Goal: Information Seeking & Learning: Learn about a topic

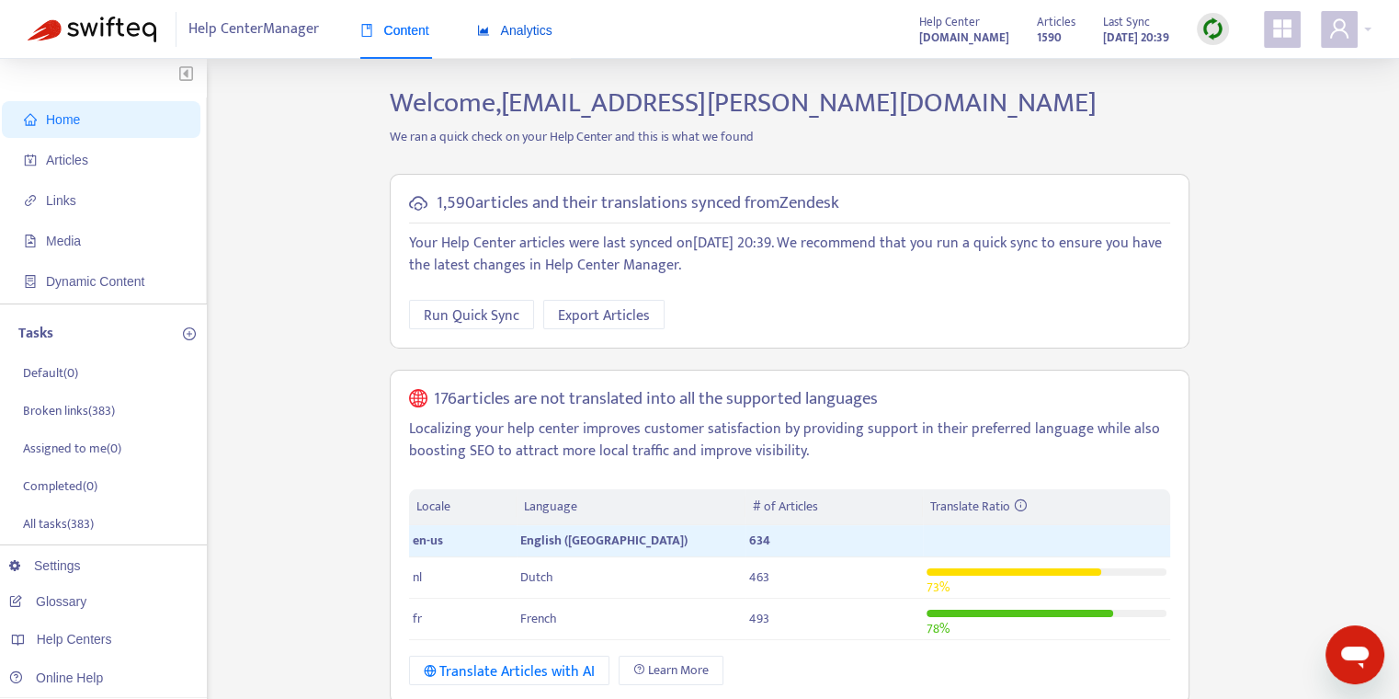
click at [522, 20] on div "Analytics" at bounding box center [514, 30] width 75 height 20
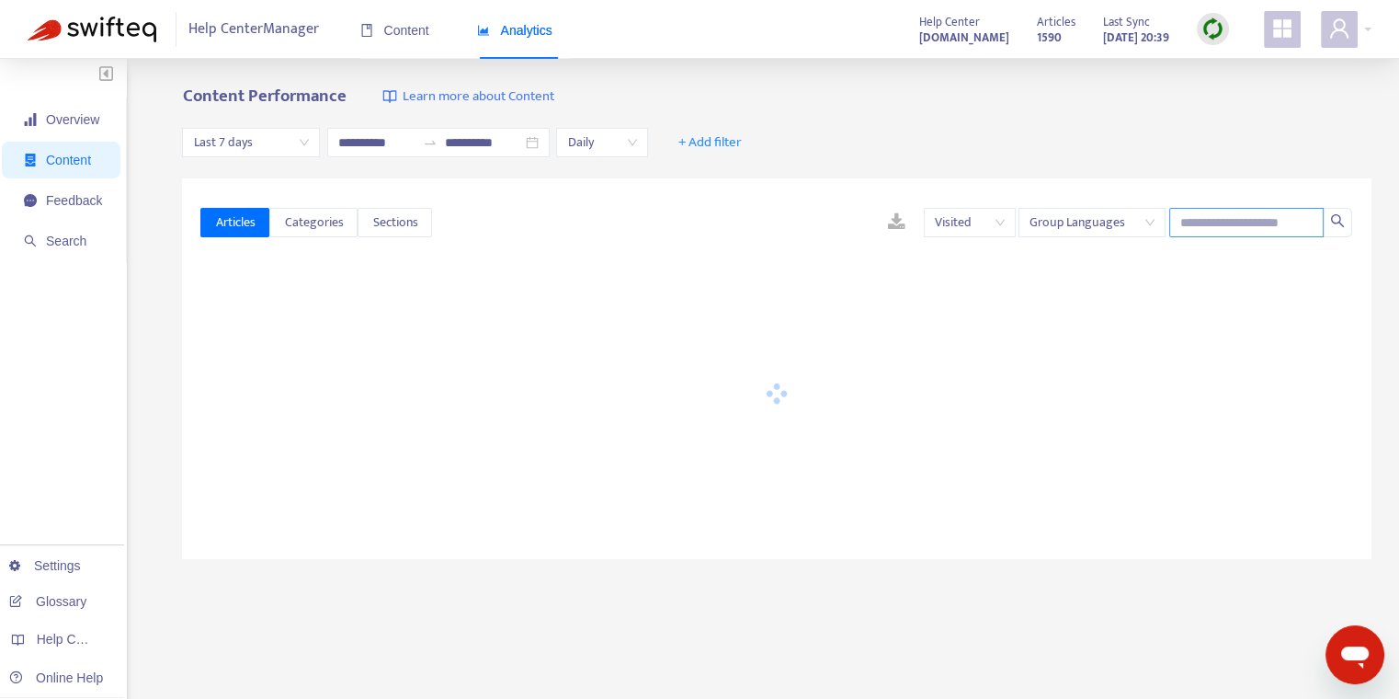
click at [1187, 212] on input "text" at bounding box center [1246, 222] width 154 height 29
paste input "**********"
type input "**********"
click at [976, 157] on div "**********" at bounding box center [777, 143] width 1190 height 71
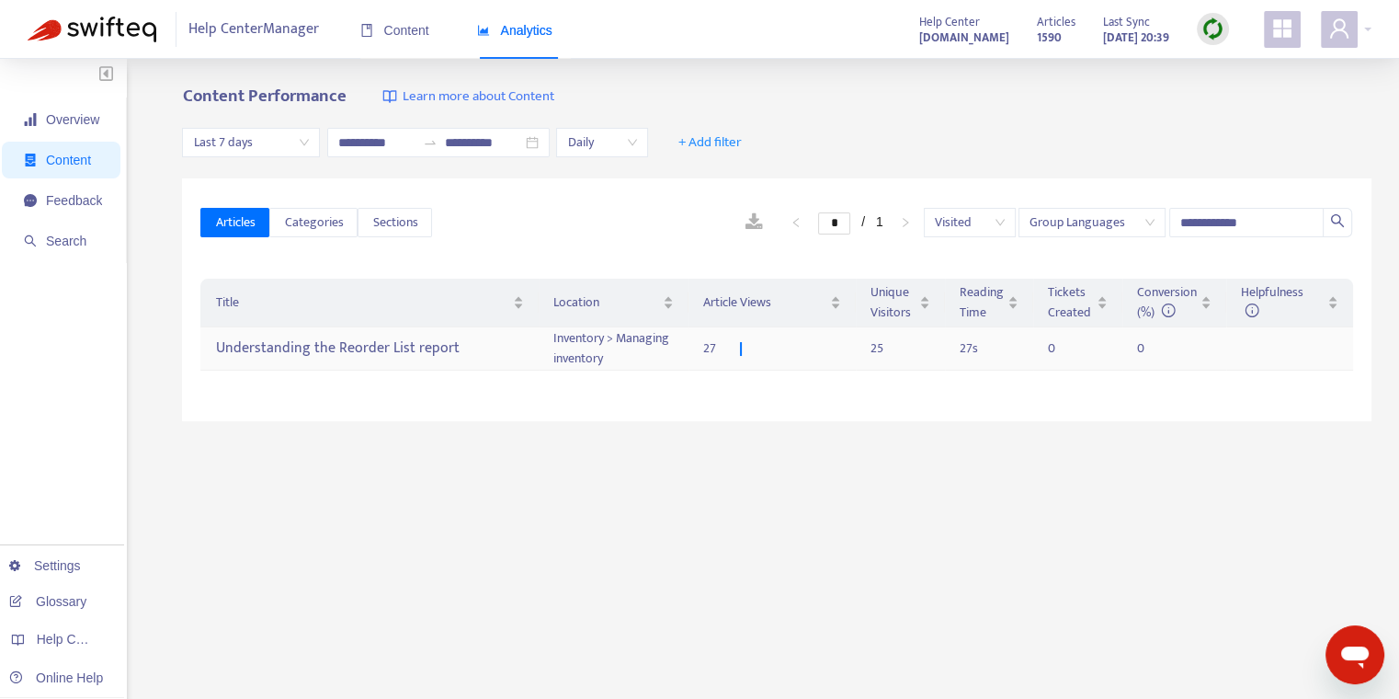
click at [495, 346] on div "Understanding the Reorder List report" at bounding box center [369, 349] width 309 height 30
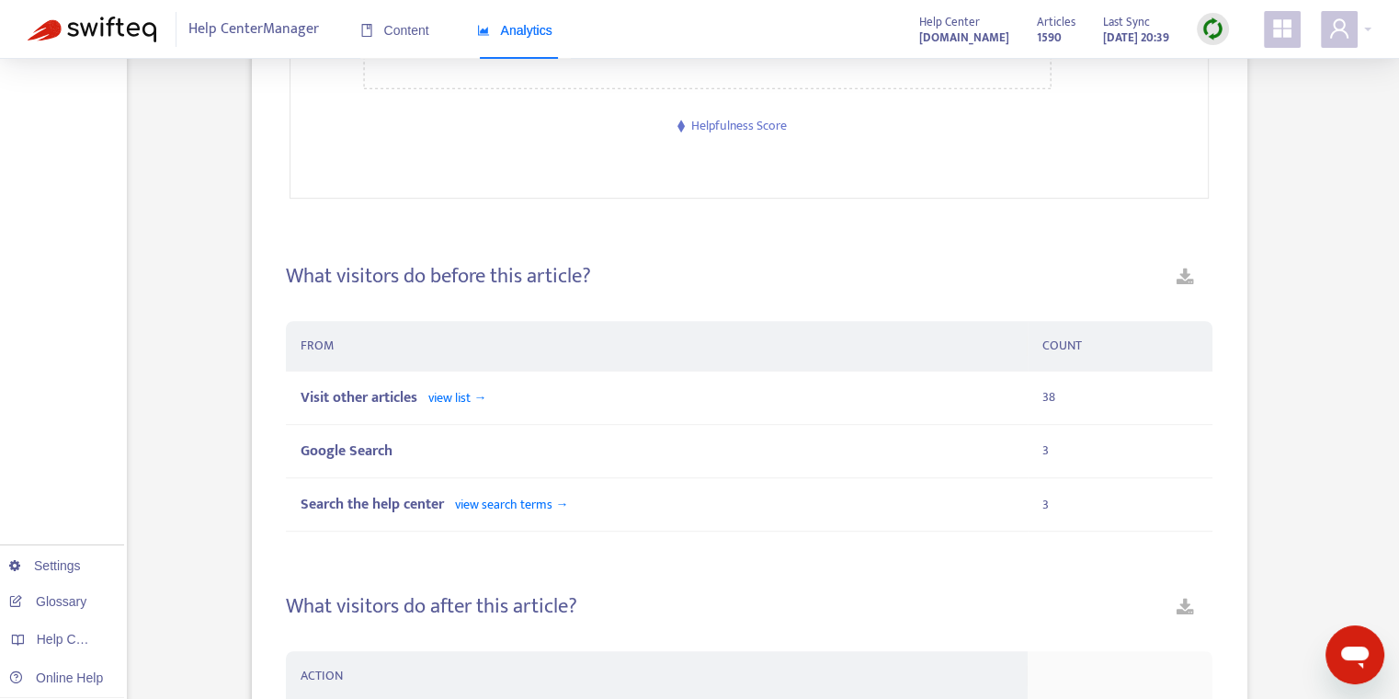
scroll to position [1028, 0]
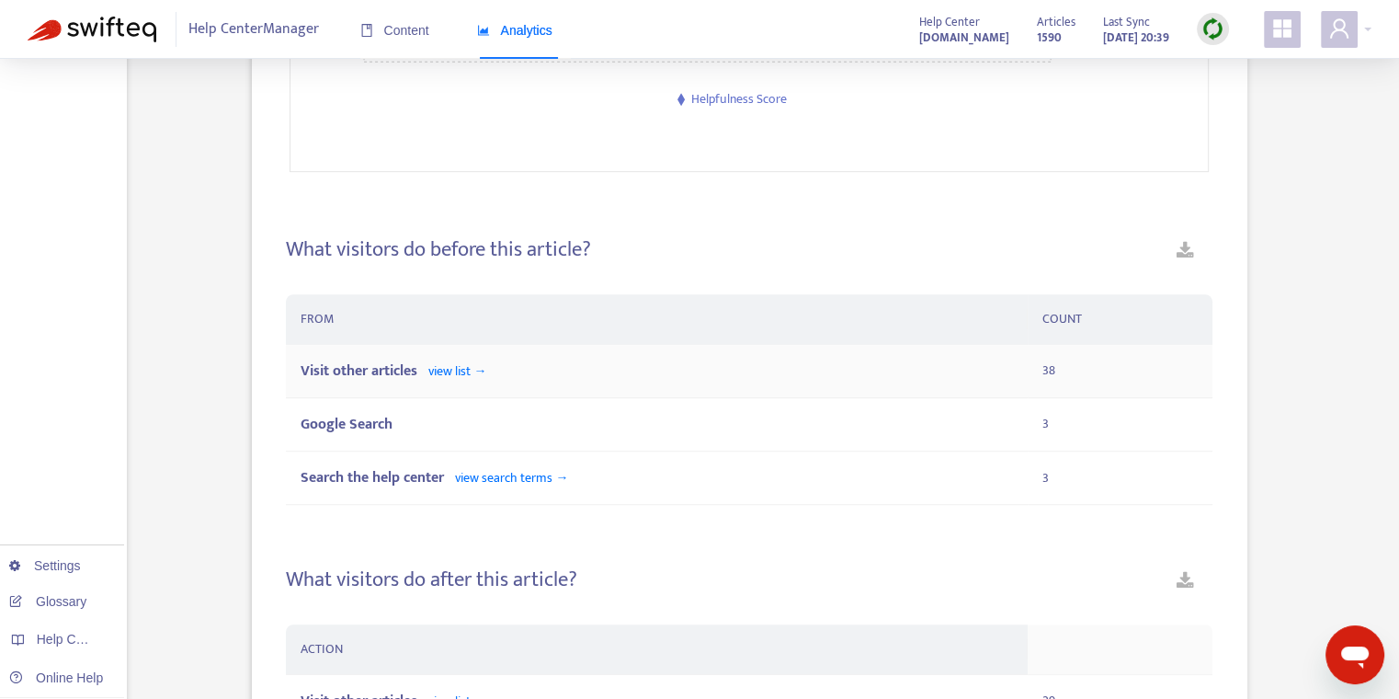
click at [607, 360] on div "Visit other articles view list →" at bounding box center [656, 370] width 711 height 23
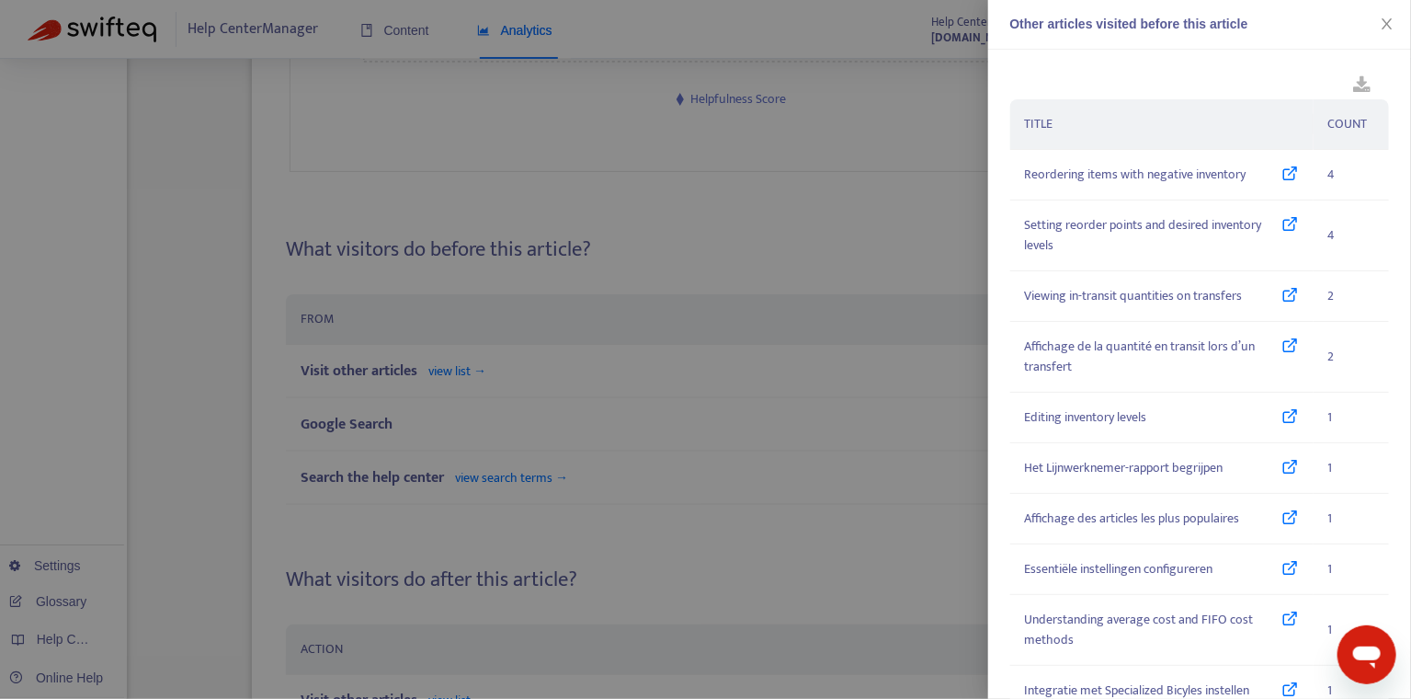
click at [609, 211] on div at bounding box center [705, 349] width 1411 height 699
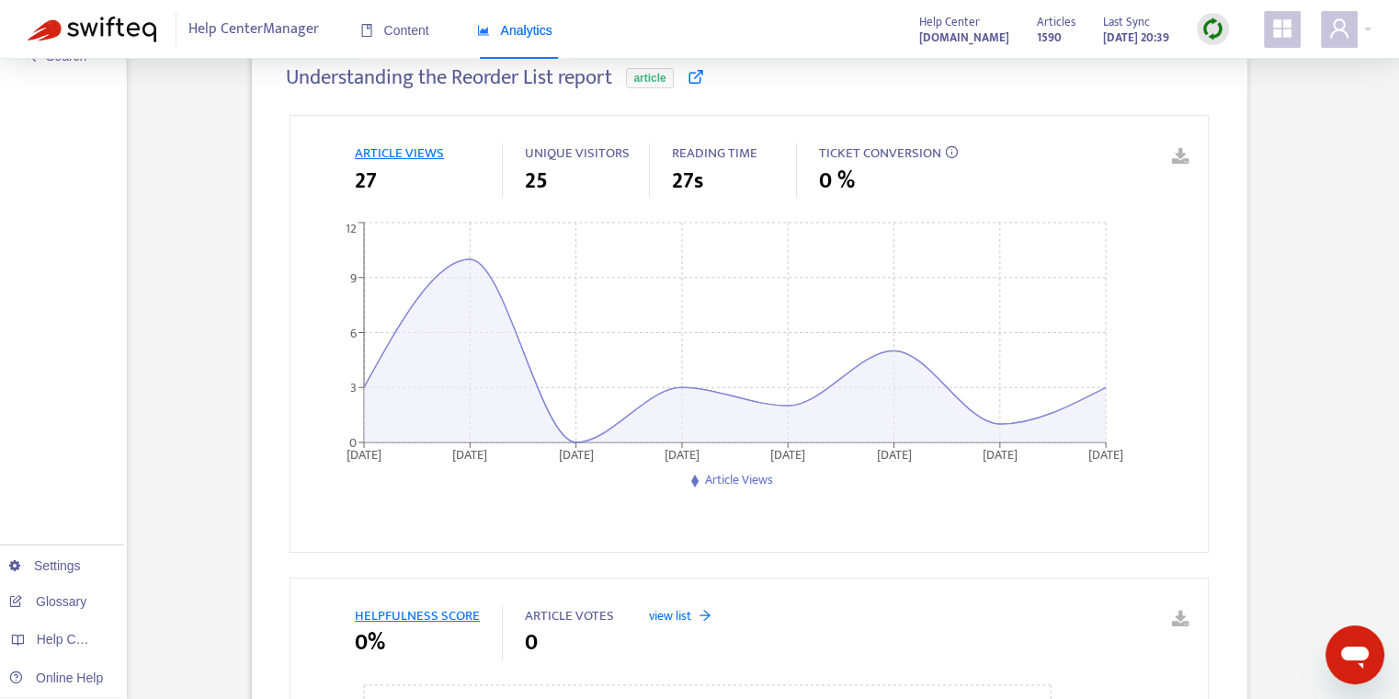
scroll to position [0, 0]
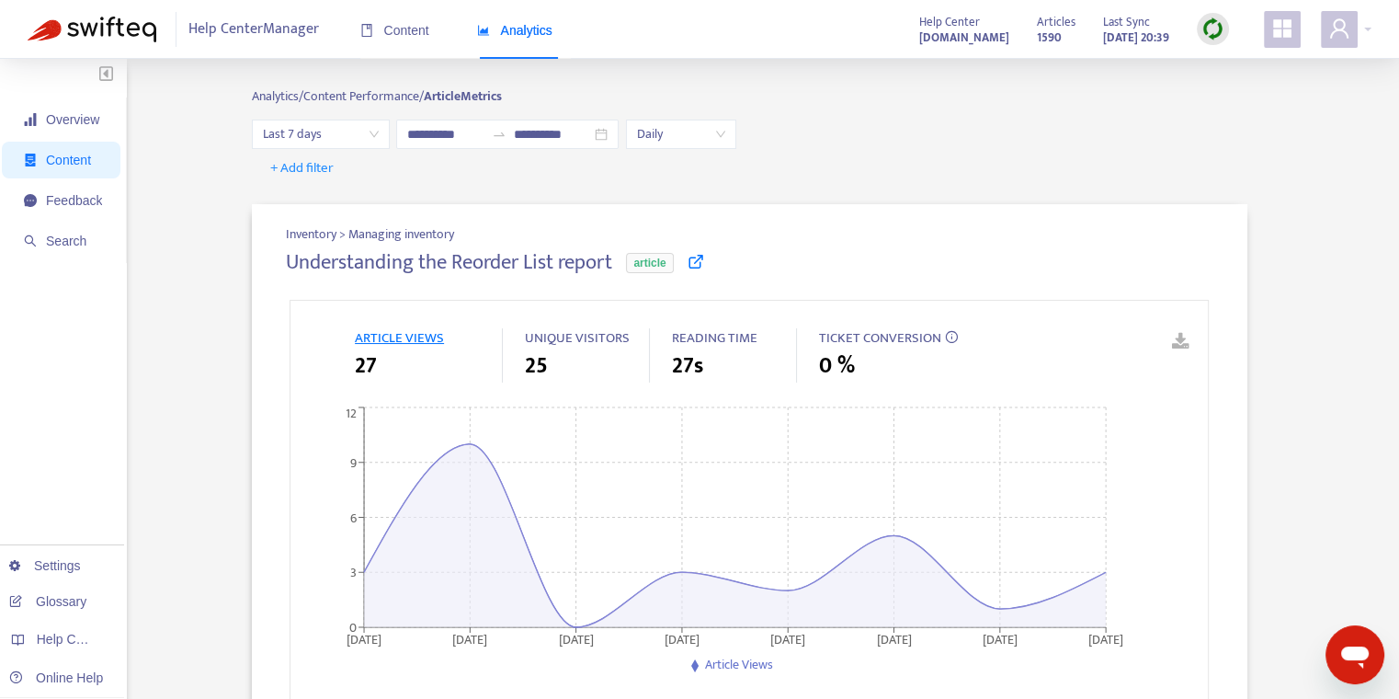
click at [333, 124] on span "Last 7 days" at bounding box center [321, 134] width 116 height 28
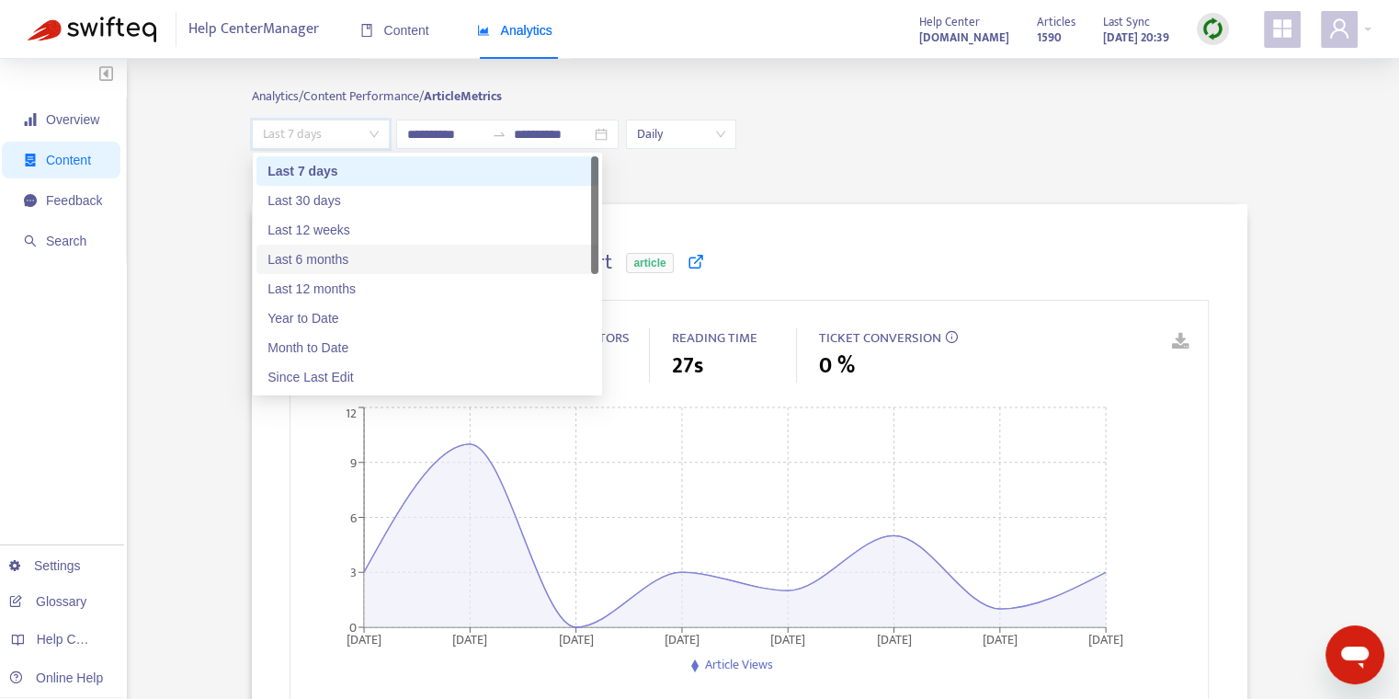
click at [353, 259] on div "Last 6 months" at bounding box center [428, 259] width 320 height 20
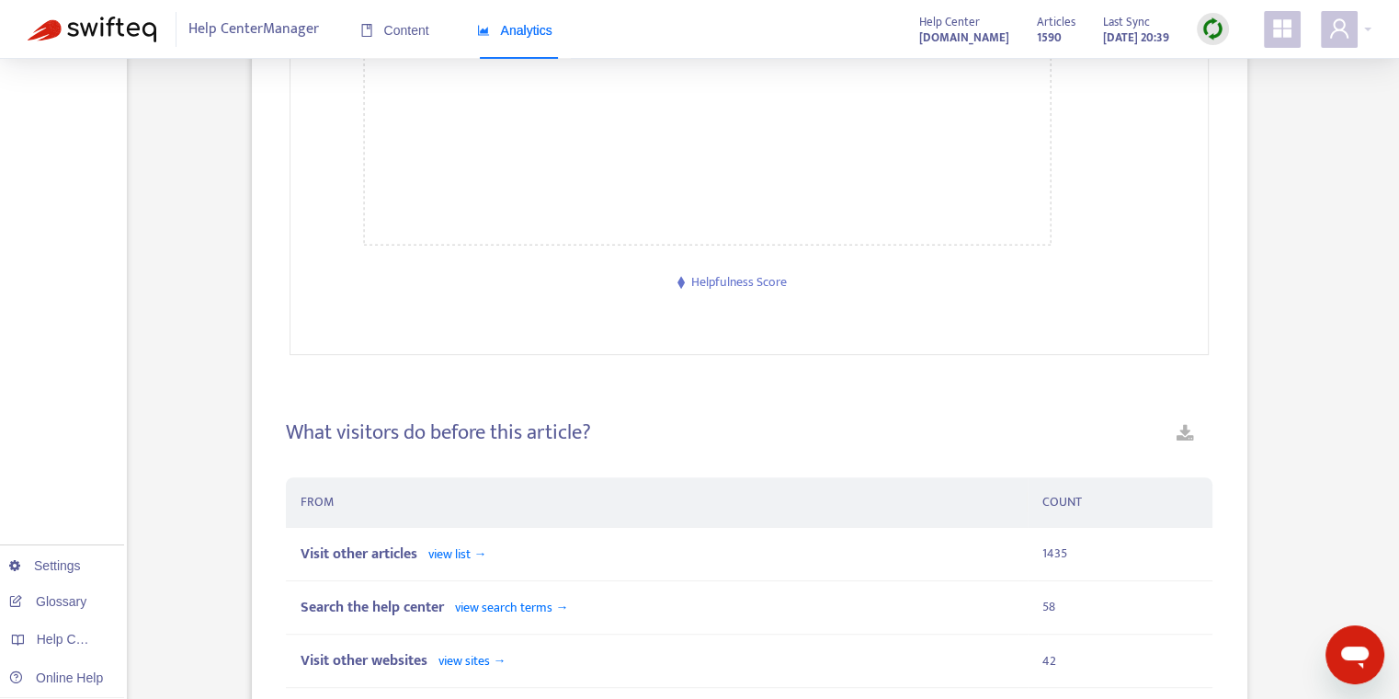
scroll to position [921, 0]
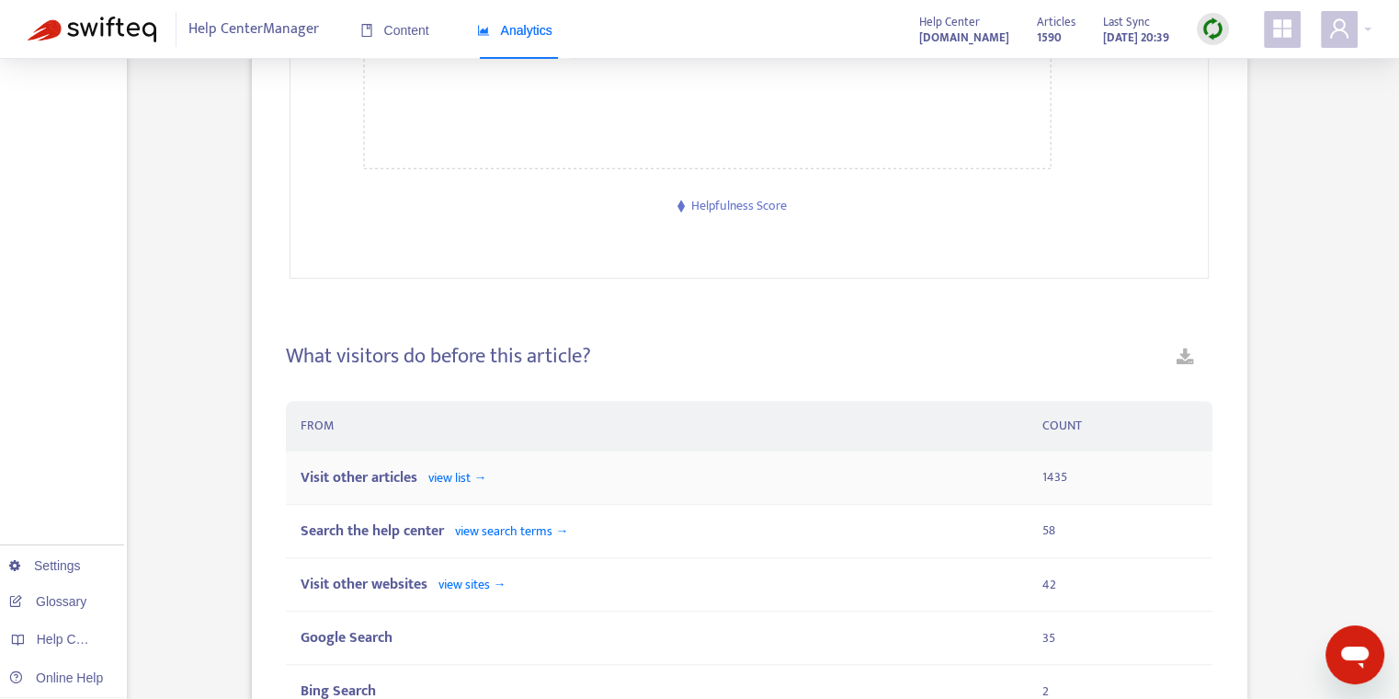
click at [486, 471] on span "view list →" at bounding box center [457, 477] width 58 height 21
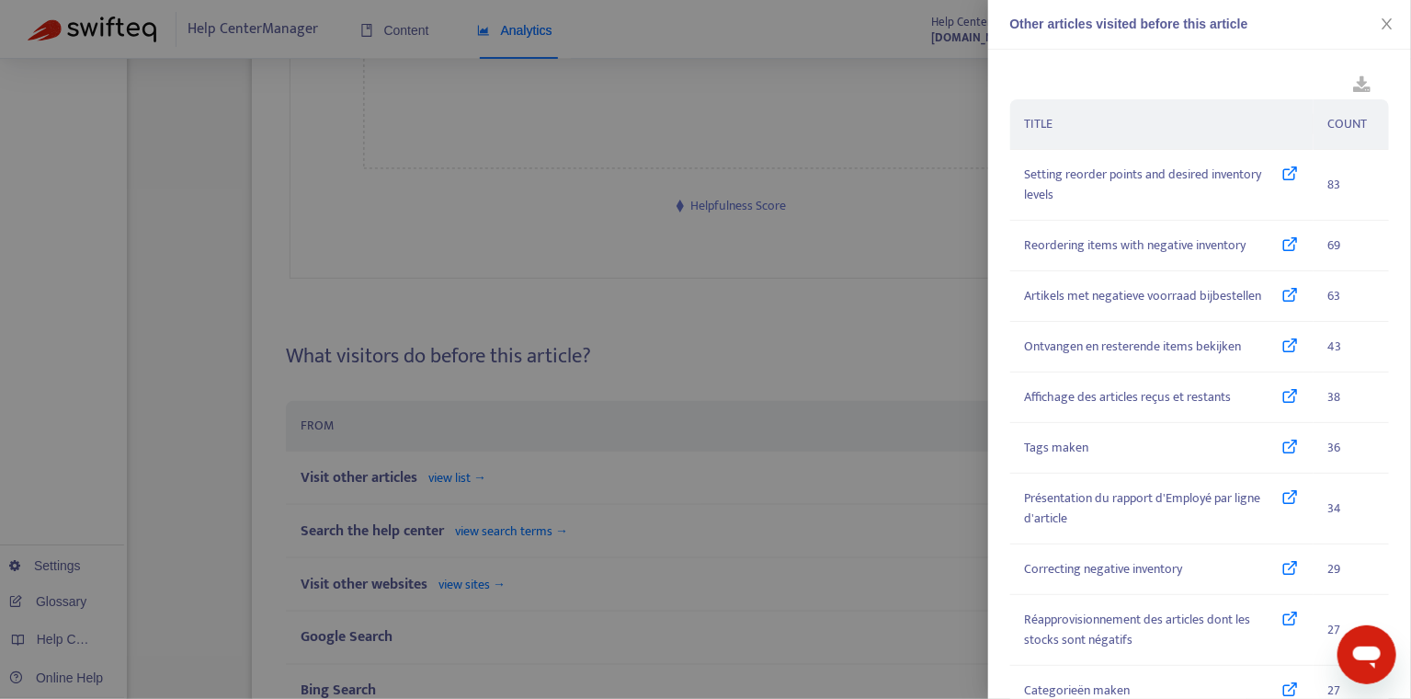
click at [678, 138] on div at bounding box center [705, 349] width 1411 height 699
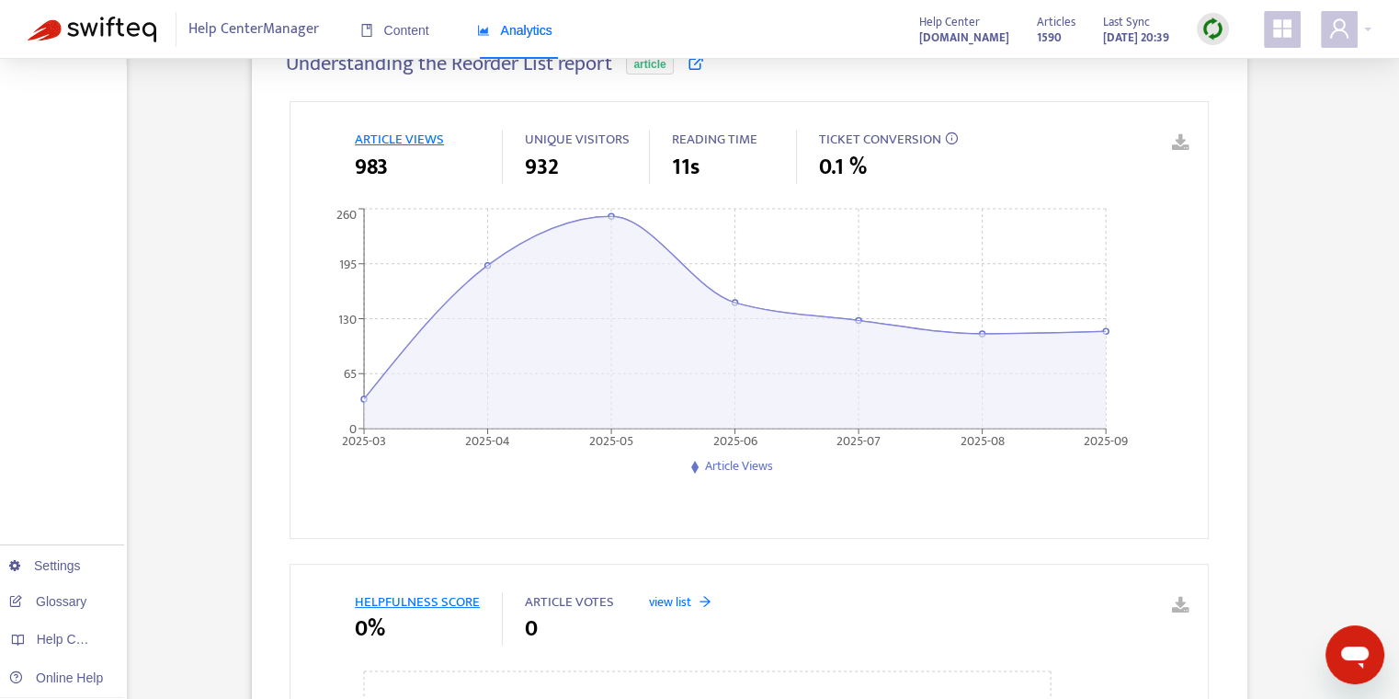
scroll to position [0, 0]
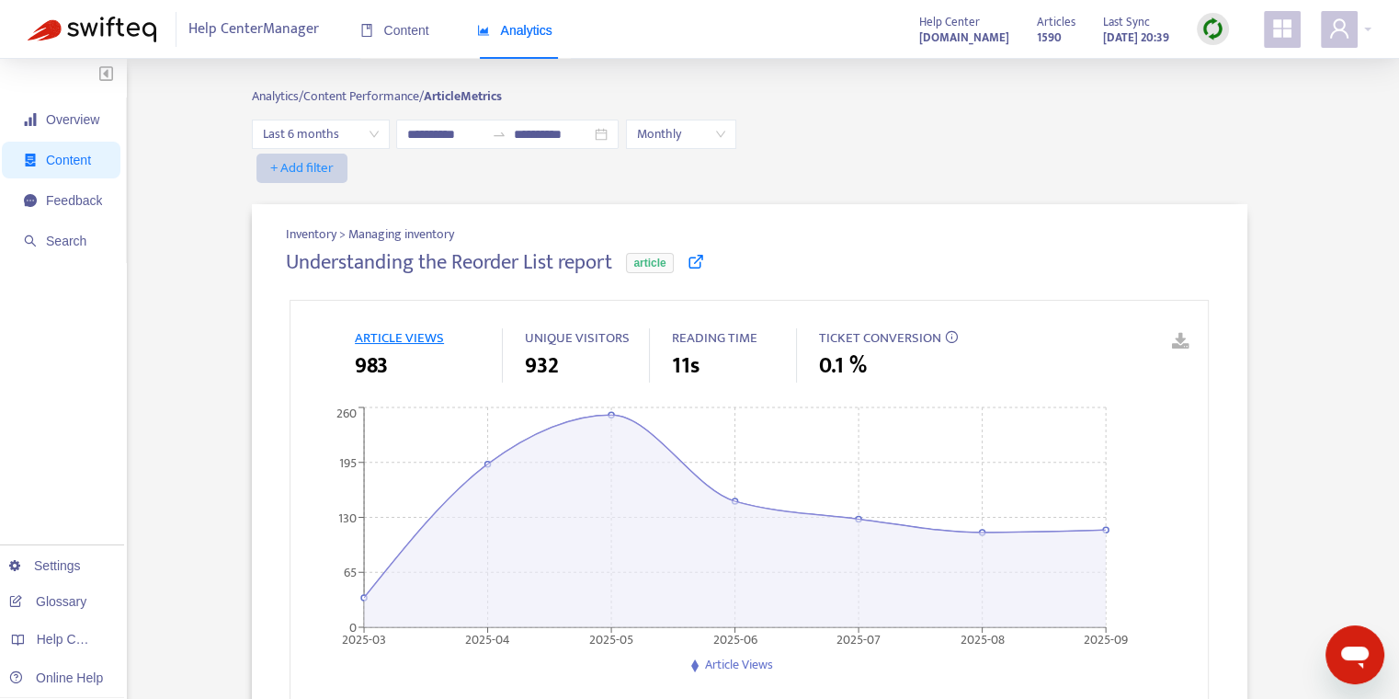
click at [316, 169] on span "+ Add filter" at bounding box center [301, 168] width 63 height 22
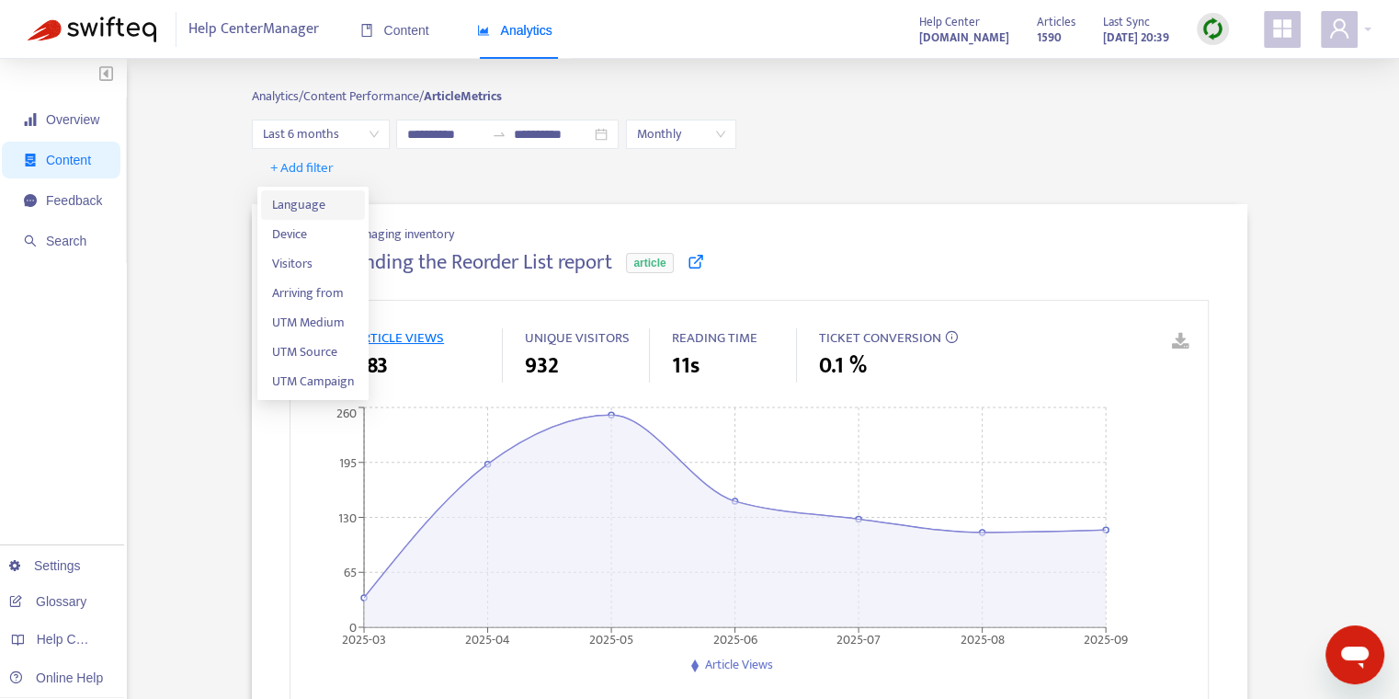
click at [312, 204] on span "Language" at bounding box center [313, 205] width 82 height 20
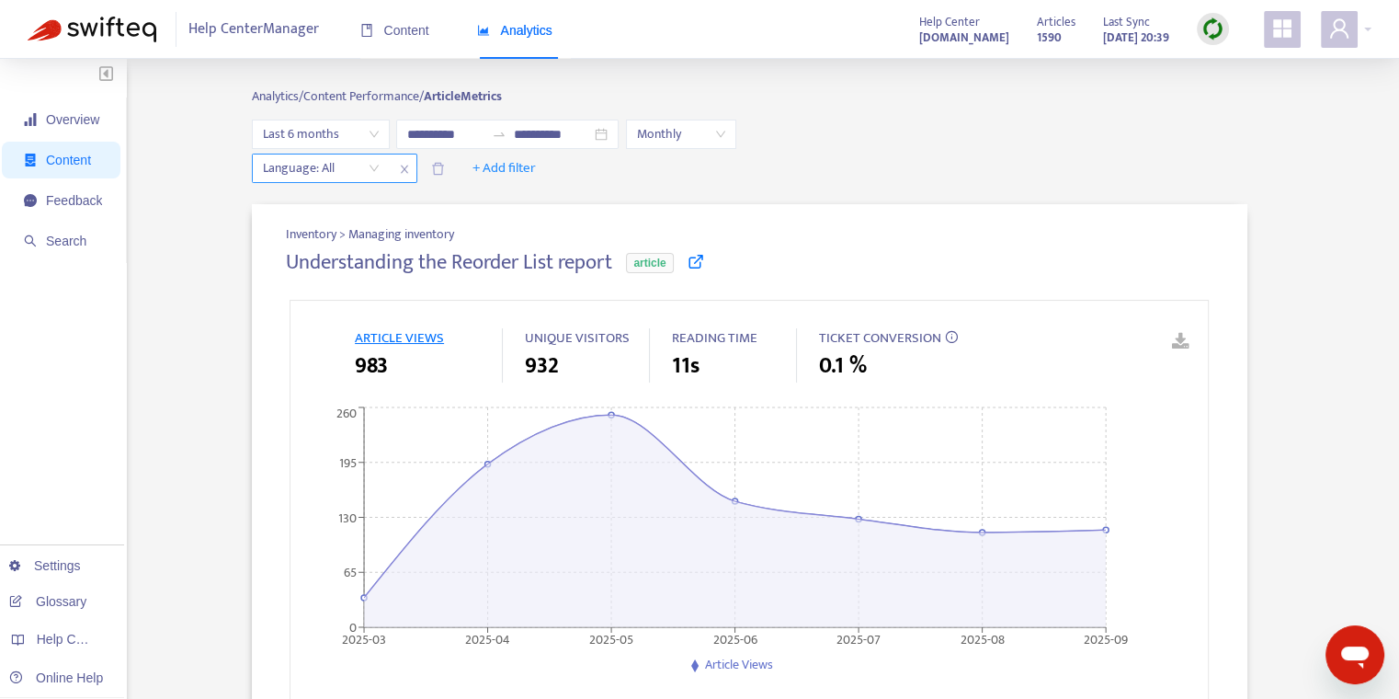
click at [356, 165] on div at bounding box center [311, 168] width 111 height 22
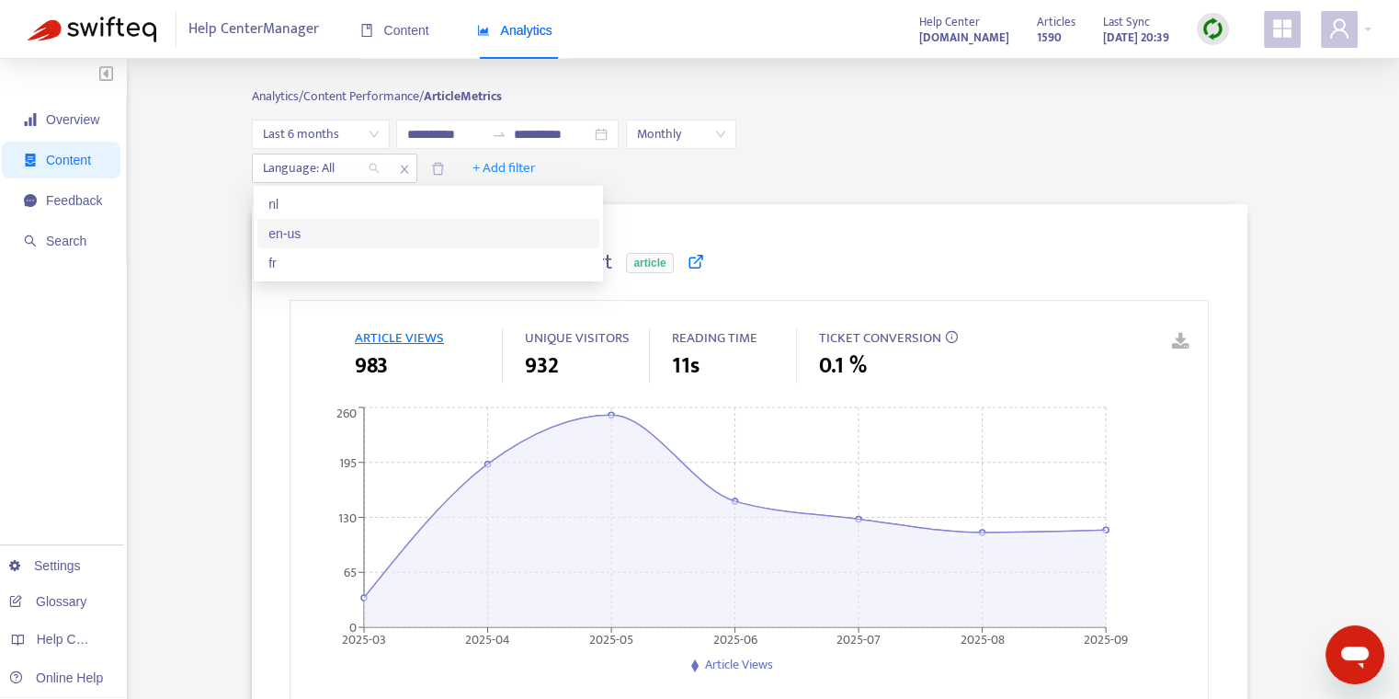
click at [297, 235] on div "en-us" at bounding box center [428, 233] width 320 height 20
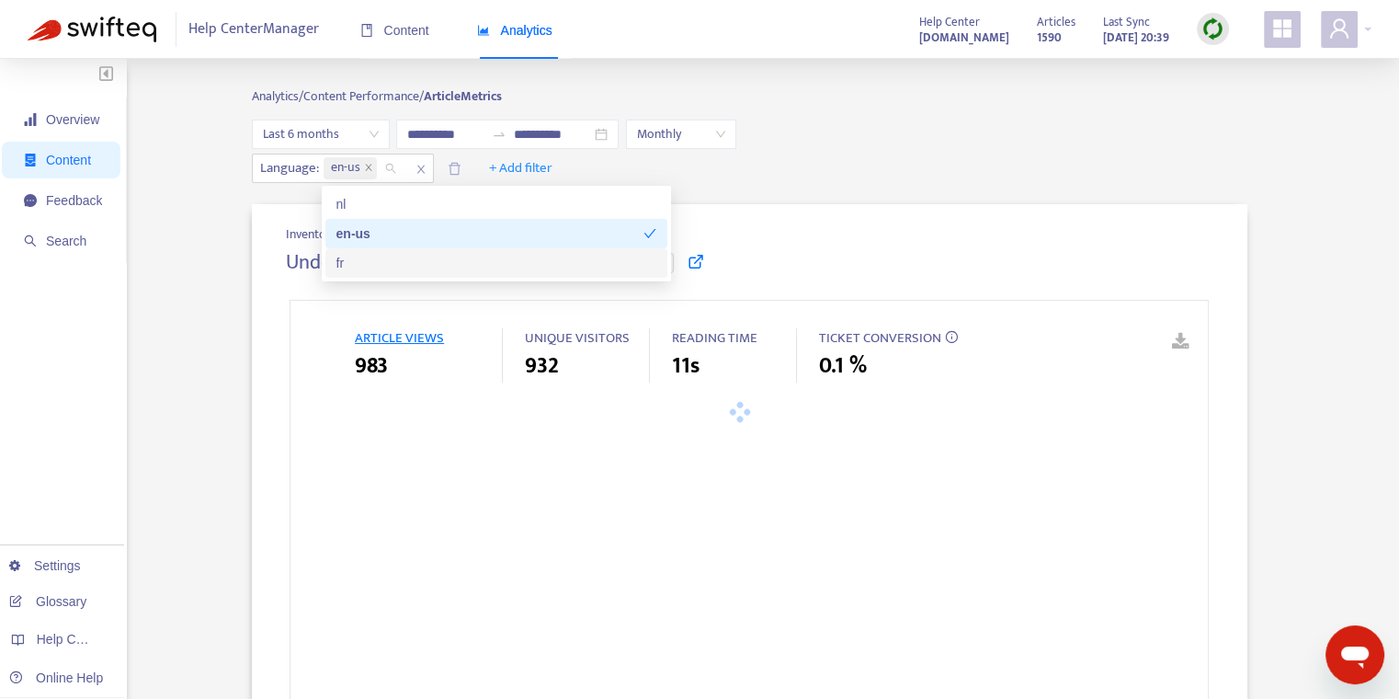
click at [921, 154] on div "Language : en-us + Add filter" at bounding box center [750, 168] width 996 height 29
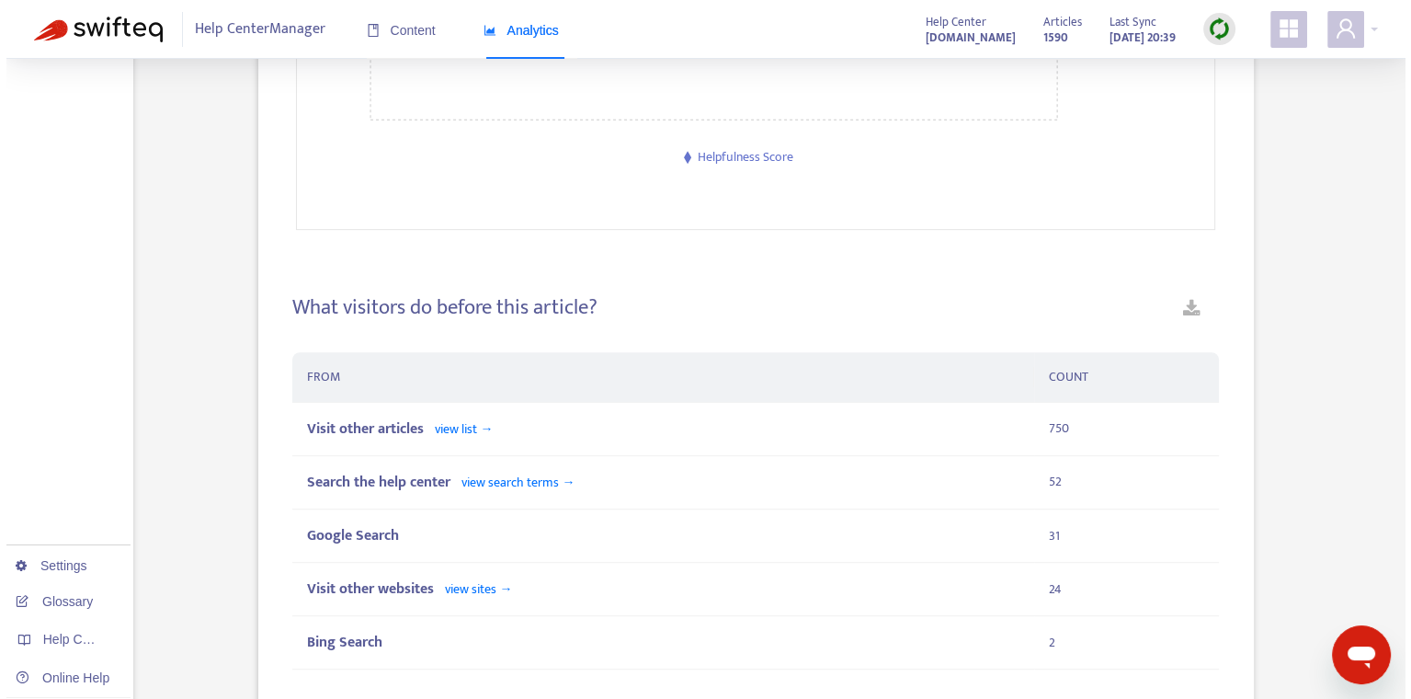
scroll to position [972, 0]
click at [475, 422] on span "view list →" at bounding box center [457, 426] width 58 height 21
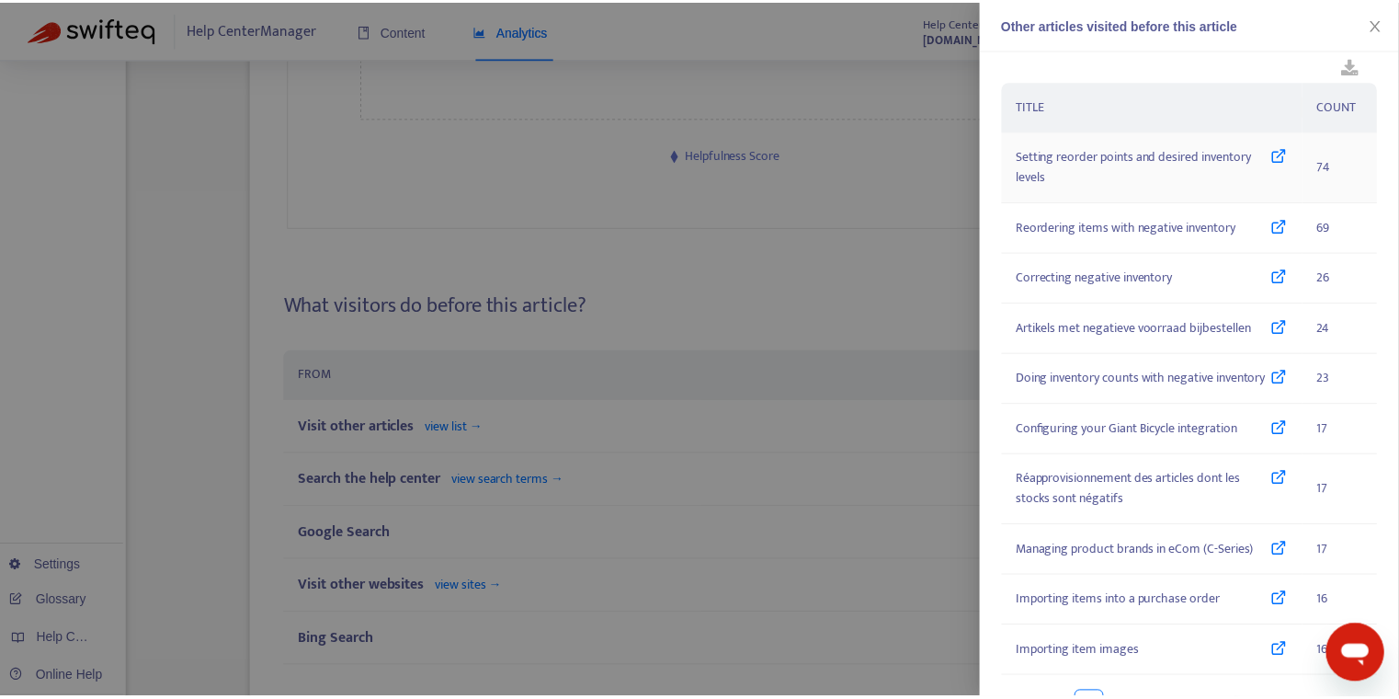
scroll to position [18, 0]
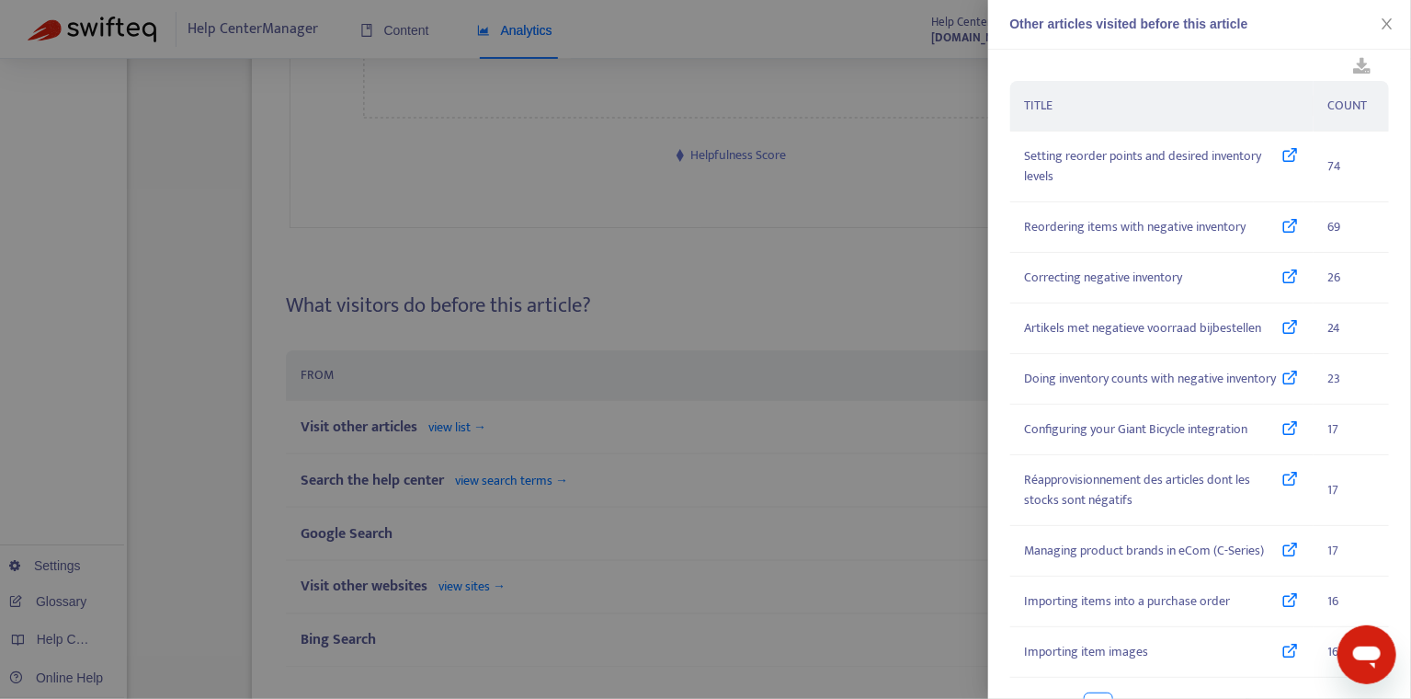
click at [451, 181] on div at bounding box center [705, 349] width 1411 height 699
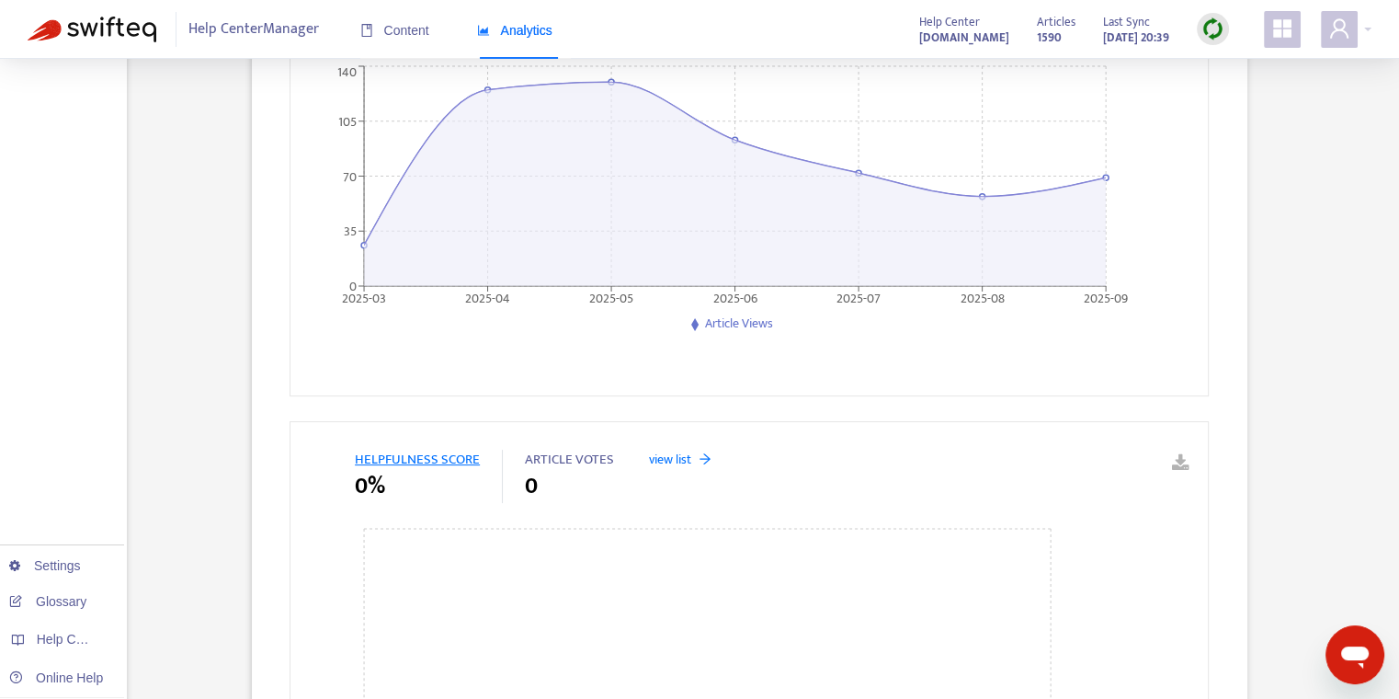
scroll to position [0, 0]
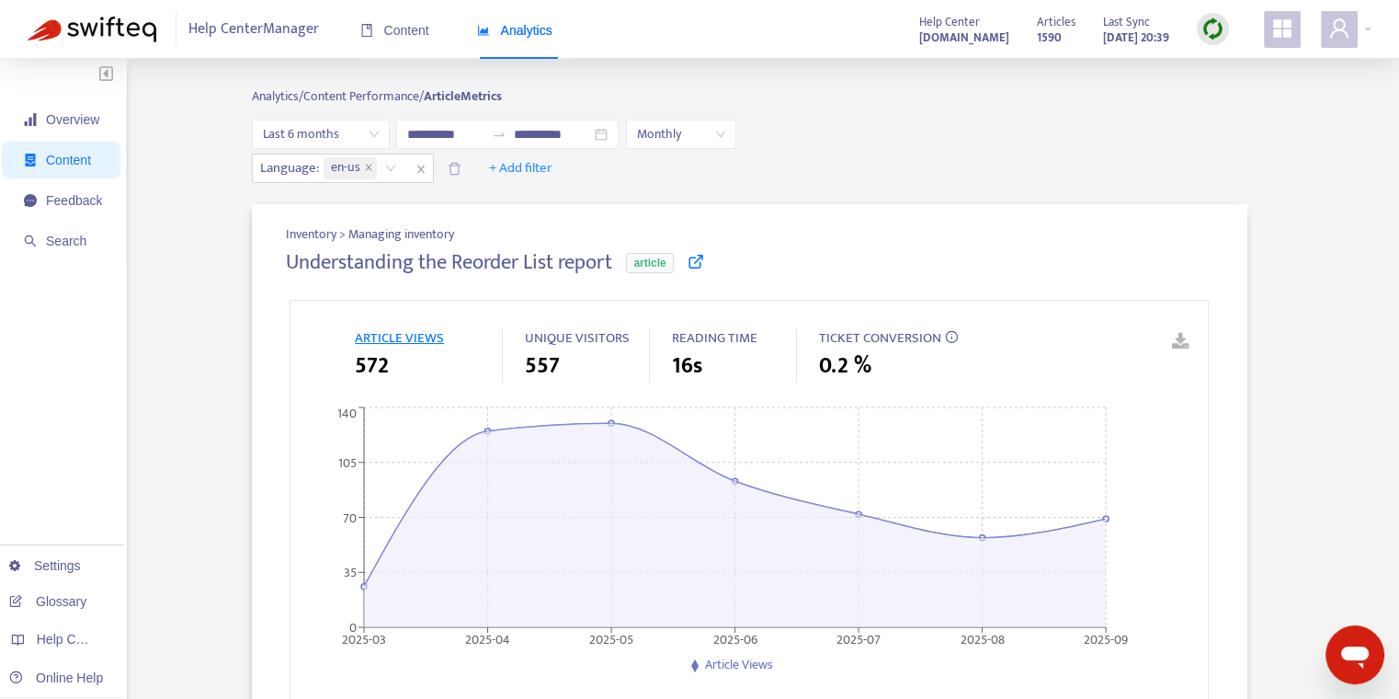
click at [335, 131] on span "Last 6 months" at bounding box center [321, 134] width 116 height 28
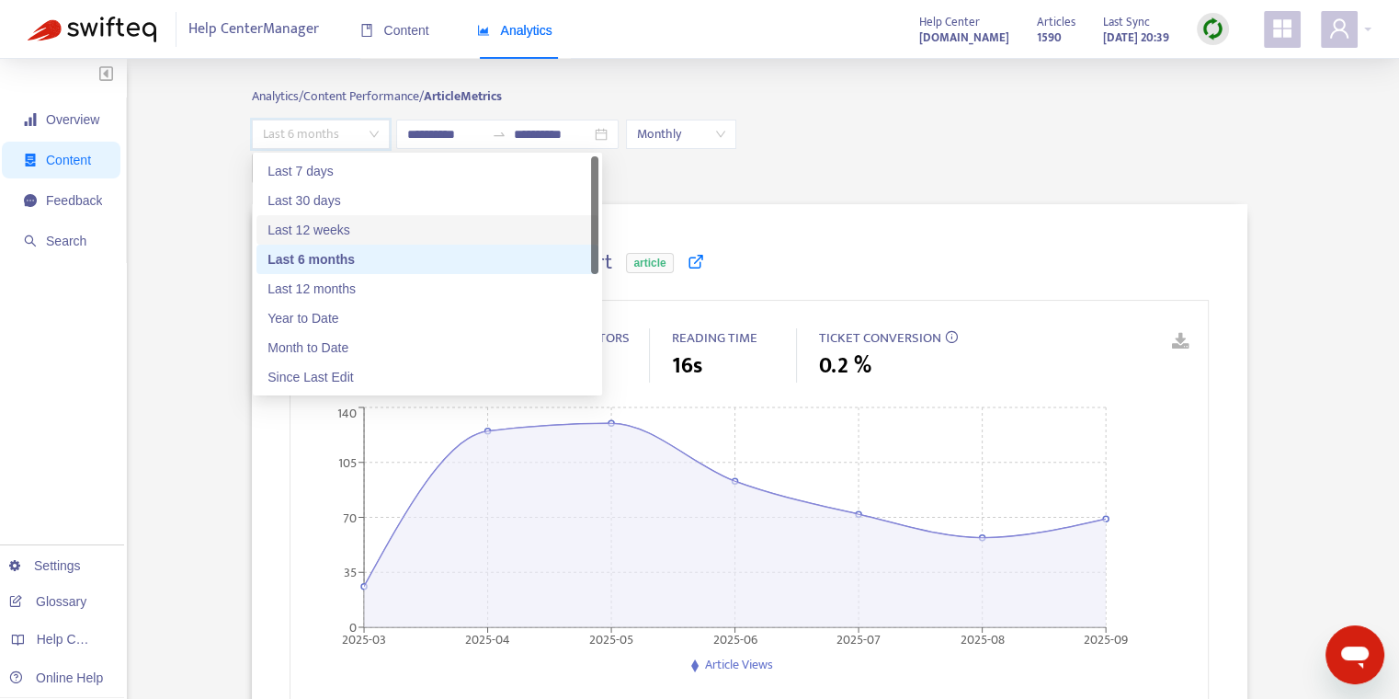
click at [346, 222] on div "Last 12 weeks" at bounding box center [428, 230] width 320 height 20
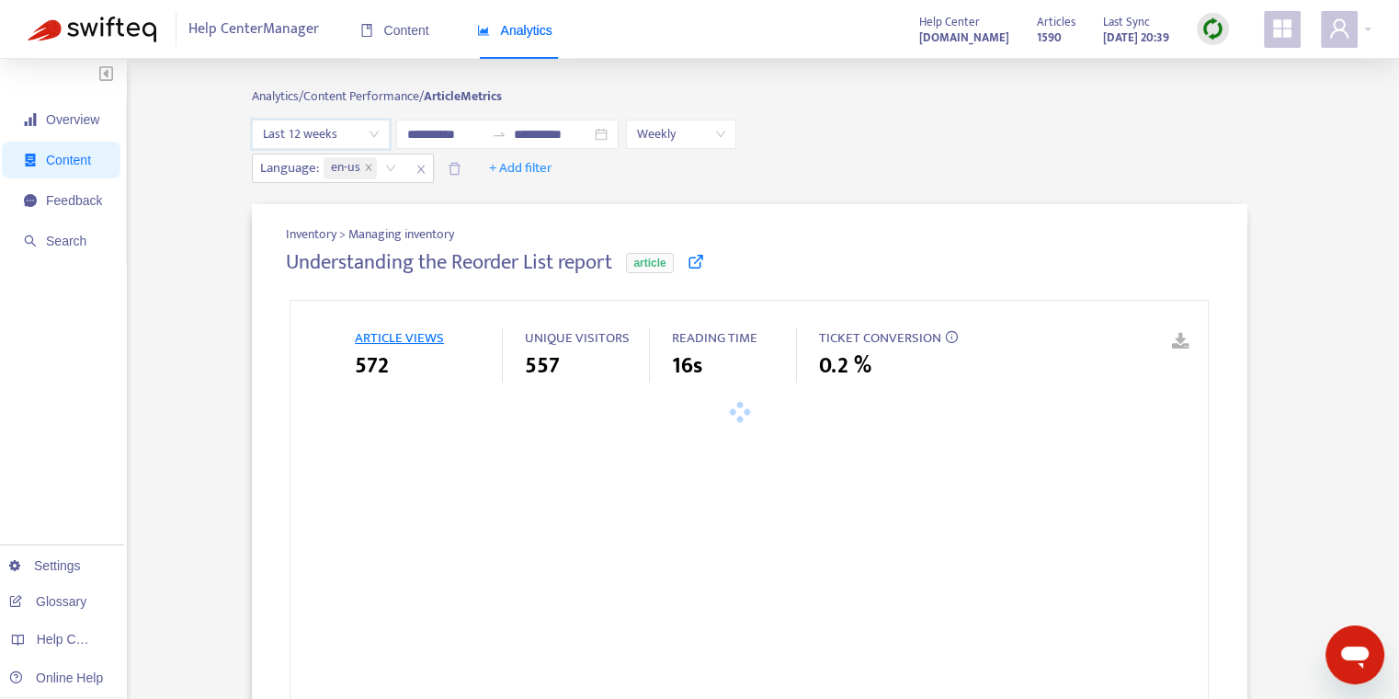
click at [358, 128] on span "Last 12 weeks" at bounding box center [321, 134] width 116 height 28
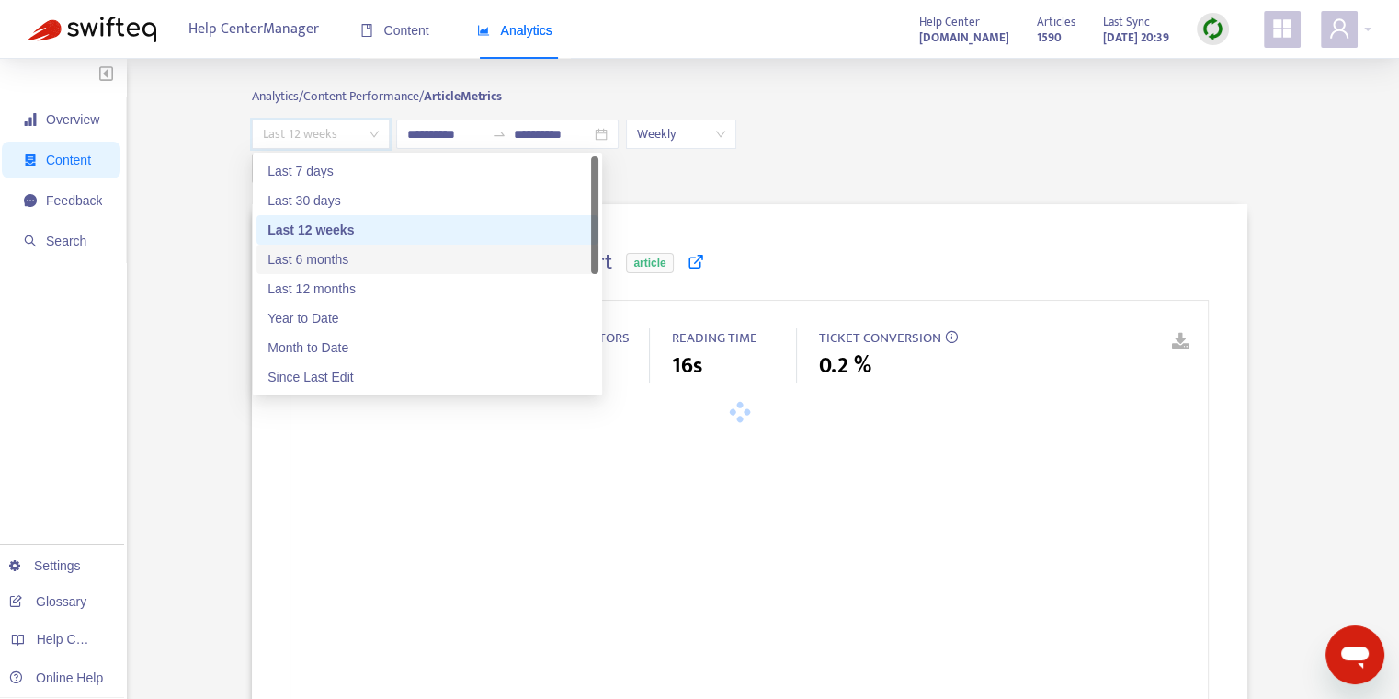
click at [340, 252] on div "Last 6 months" at bounding box center [428, 259] width 320 height 20
type input "**********"
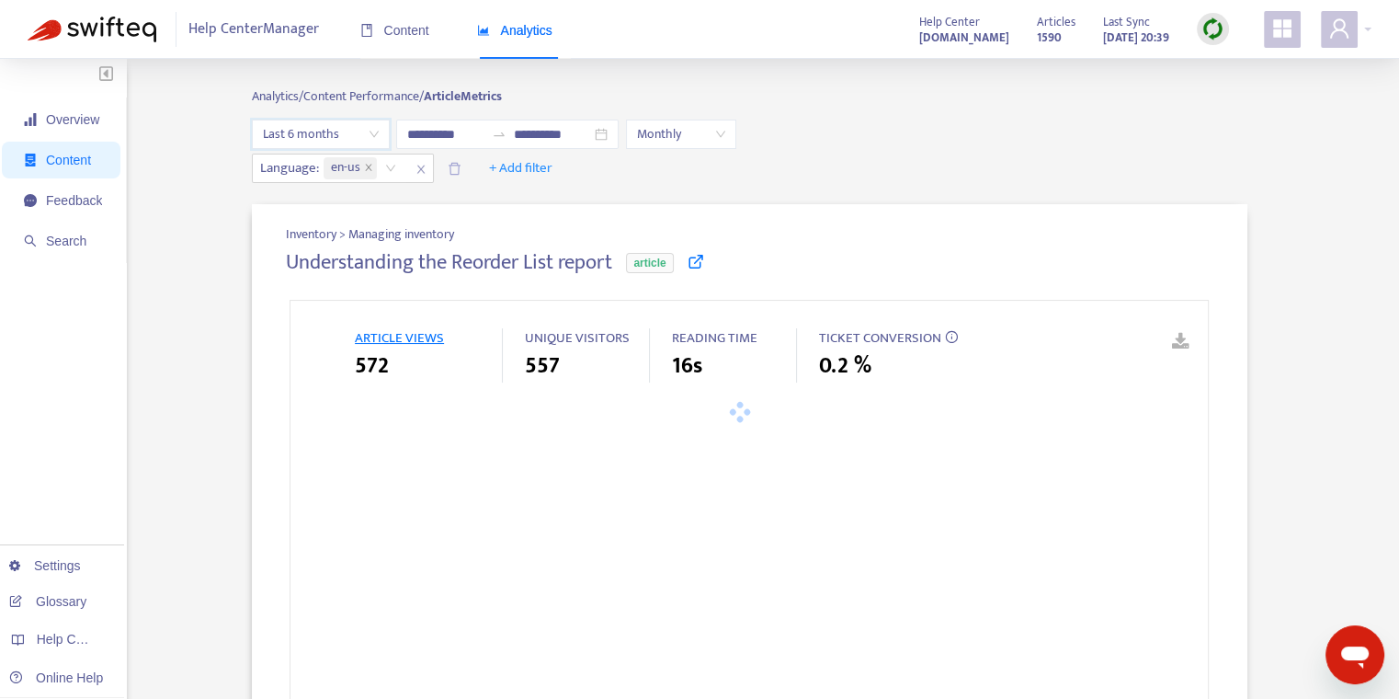
click at [924, 157] on div "Language : en-us + Add filter" at bounding box center [750, 168] width 996 height 29
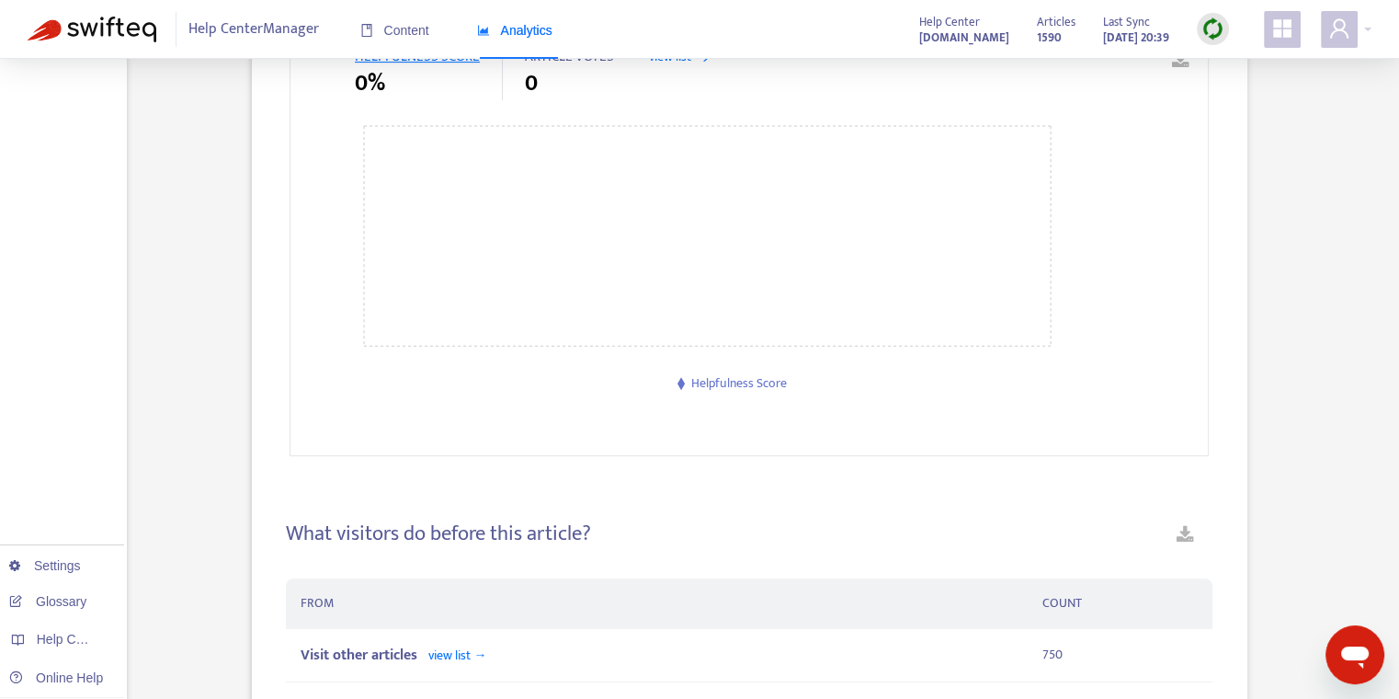
scroll to position [921, 0]
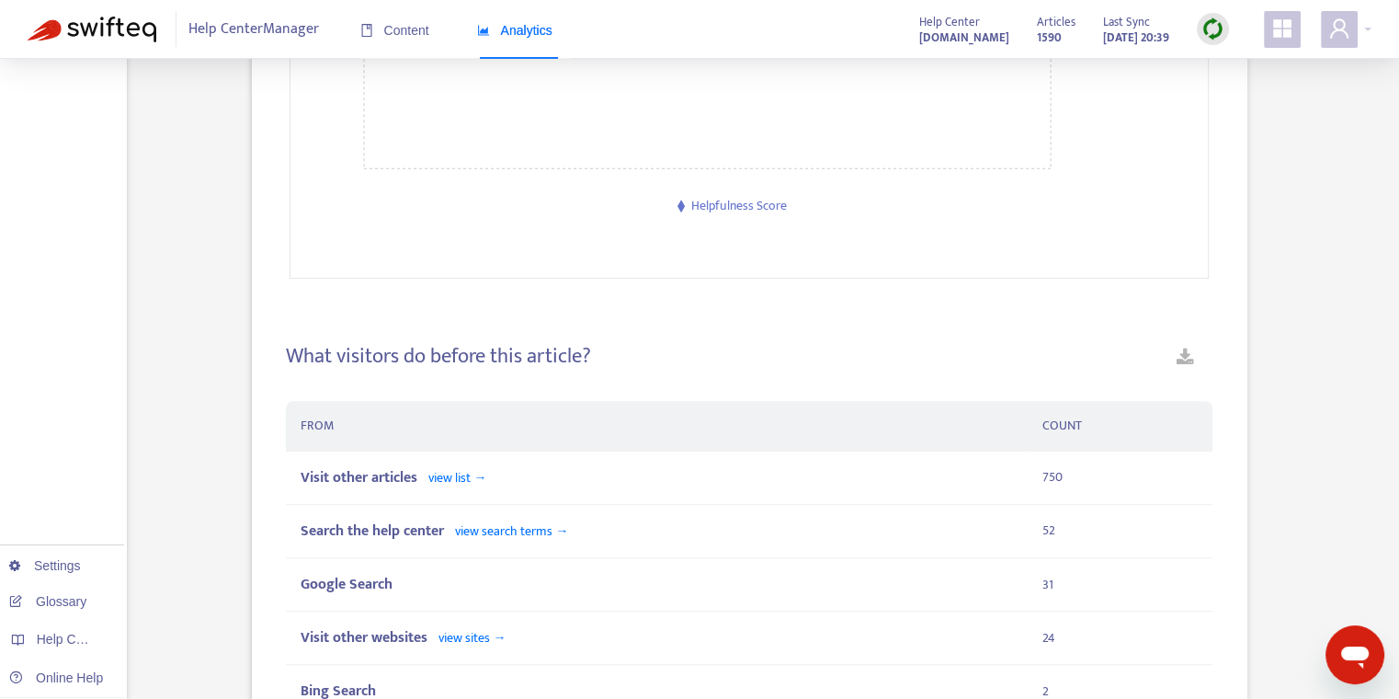
click at [968, 340] on div "What visitors do before this article? FROM COUNT Visit other articles view list…" at bounding box center [749, 685] width 927 height 725
click at [751, 324] on div "What visitors do before this article? FROM COUNT Visit other articles view list…" at bounding box center [749, 685] width 927 height 725
click at [756, 305] on div "Understanding the Reorder List report article ARTICLE VIEWS 572 UNIQUE VISITORS…" at bounding box center [749, 566] width 927 height 2472
click at [744, 361] on div "What visitors do before this article?" at bounding box center [749, 363] width 927 height 39
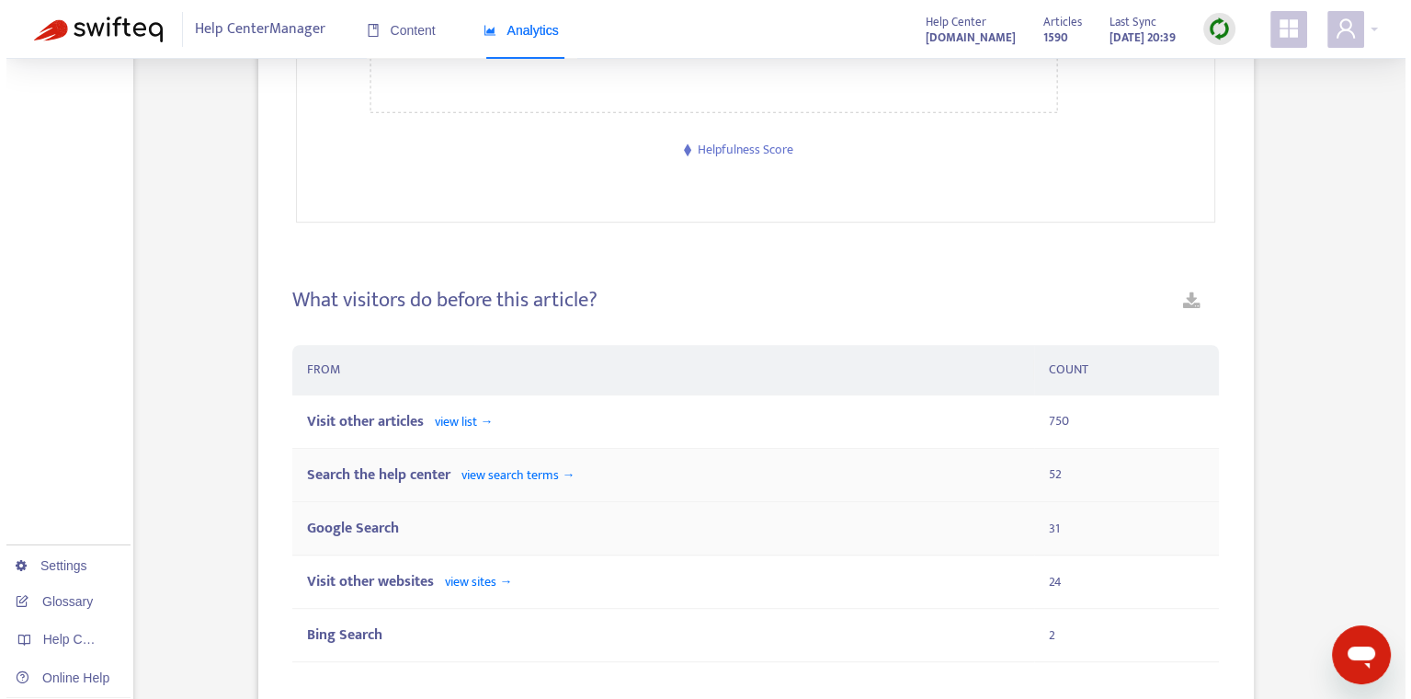
scroll to position [1047, 0]
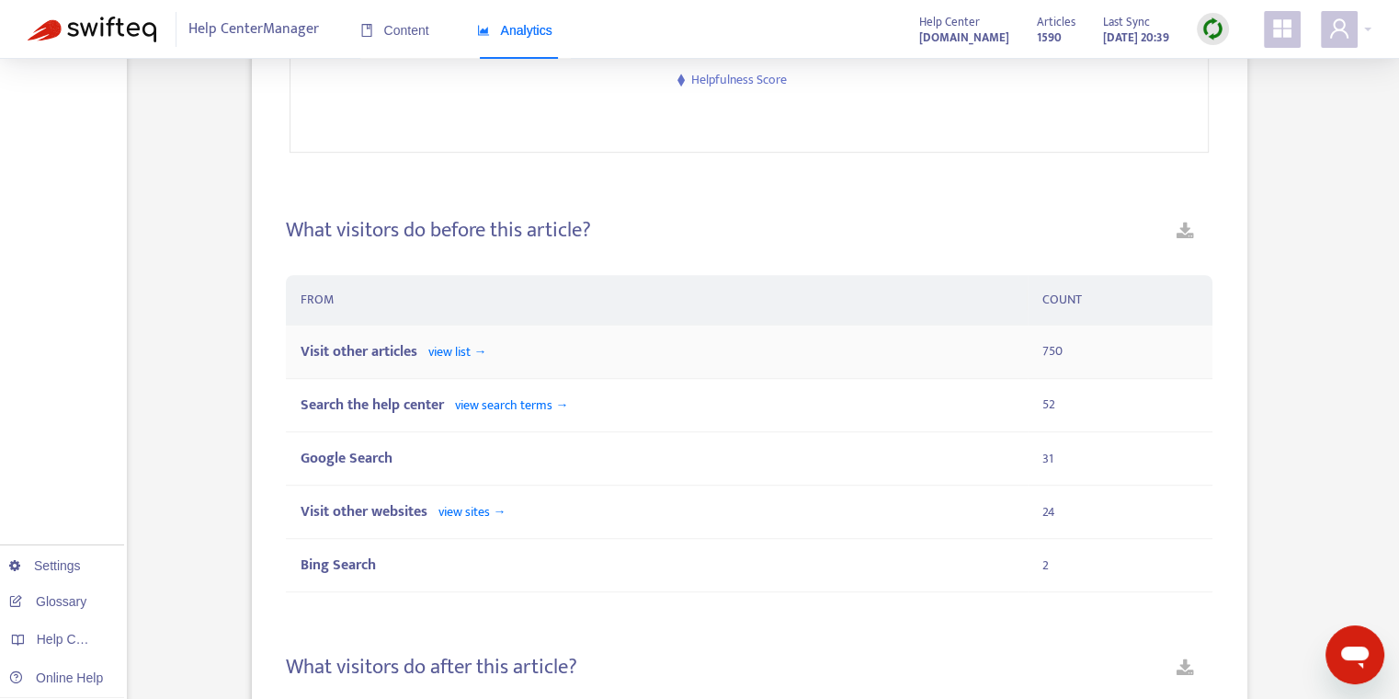
click at [381, 352] on span "Visit other articles" at bounding box center [359, 351] width 117 height 25
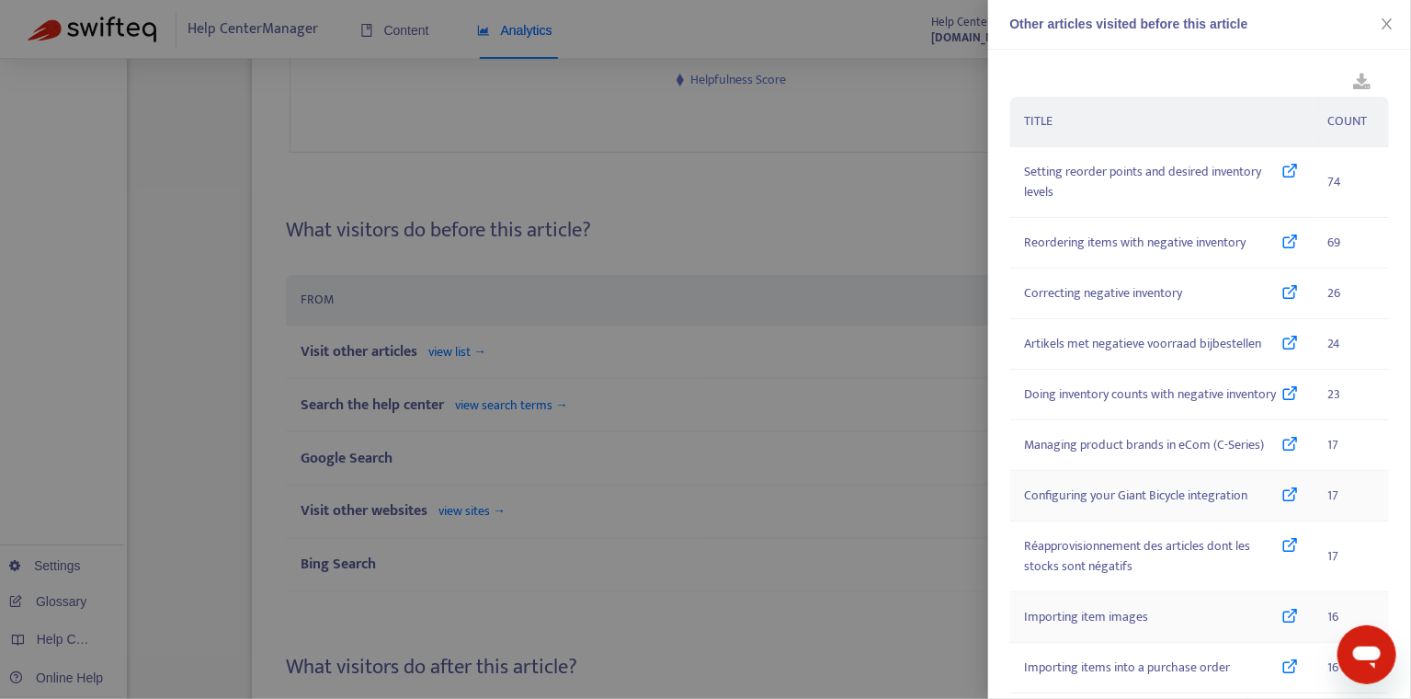
scroll to position [0, 0]
click at [735, 232] on div at bounding box center [705, 349] width 1411 height 699
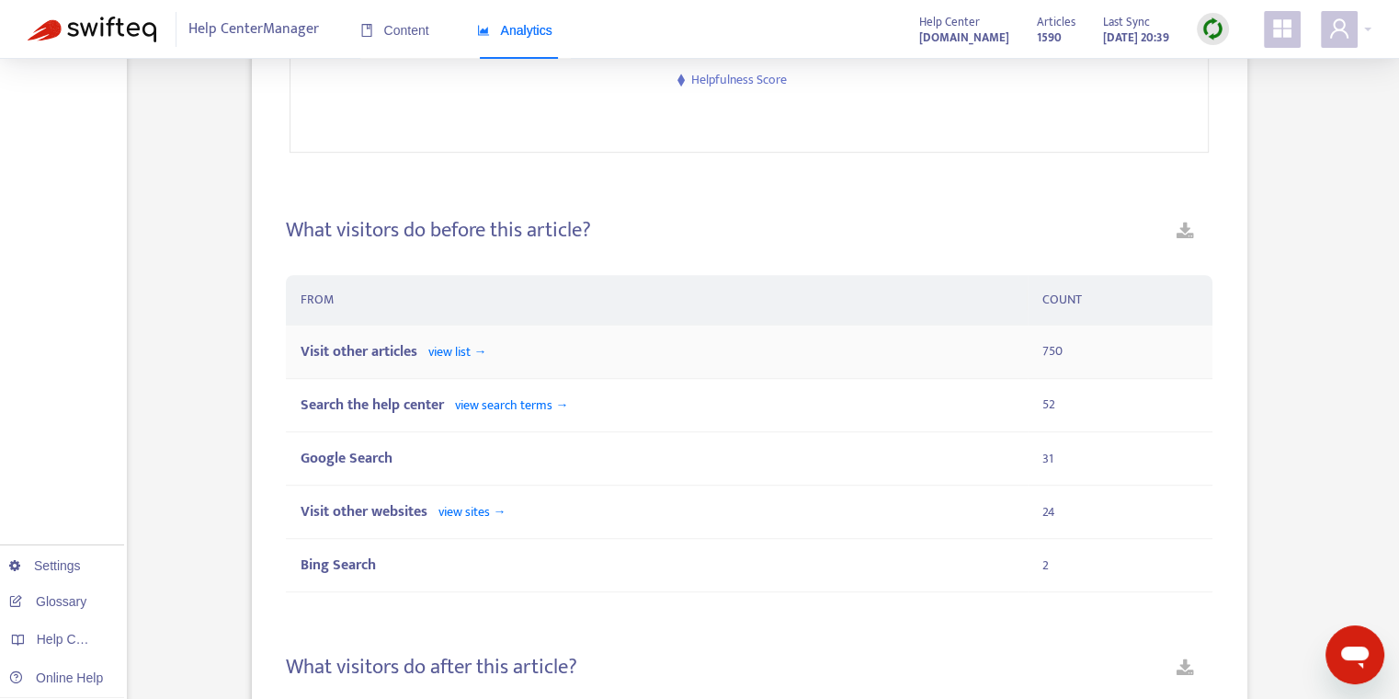
click at [438, 337] on td "Visit other articles view list →" at bounding box center [656, 351] width 741 height 53
click at [461, 345] on span "view list →" at bounding box center [457, 351] width 58 height 21
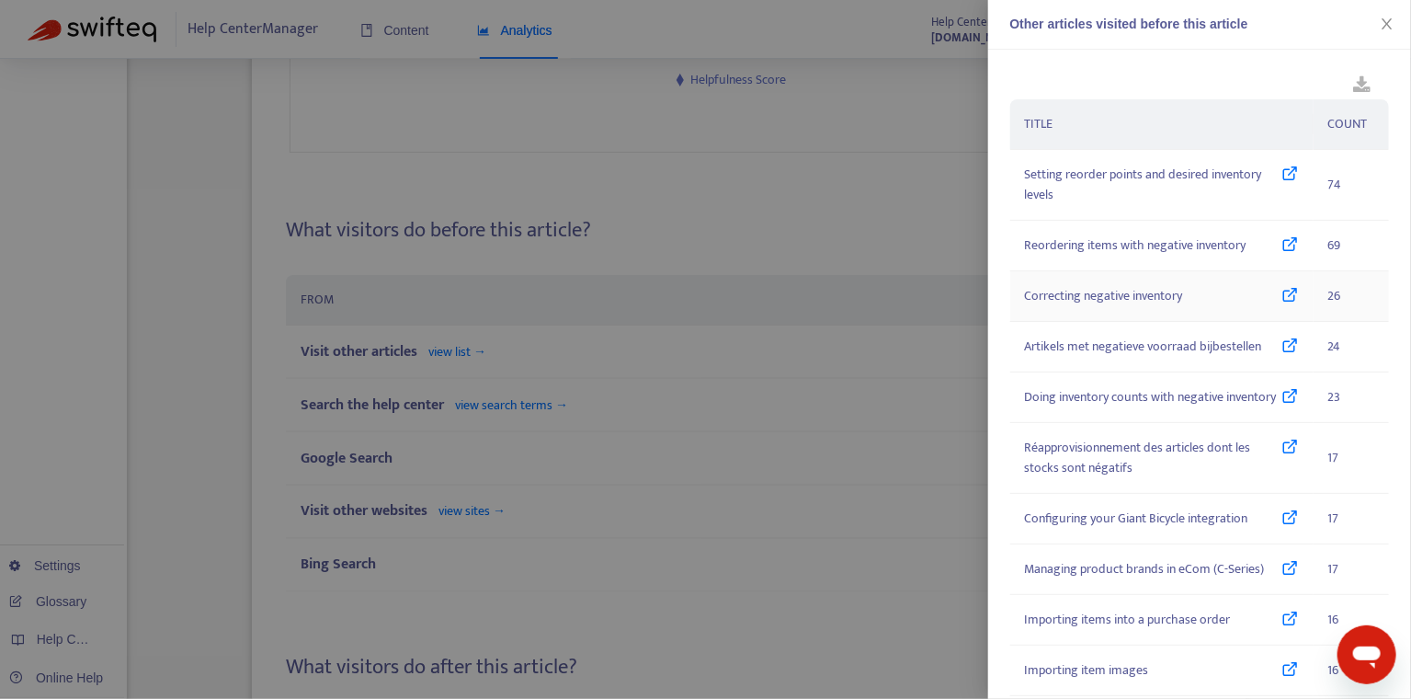
click at [1282, 292] on icon at bounding box center [1290, 296] width 17 height 20
drag, startPoint x: 1369, startPoint y: 15, endPoint x: 1387, endPoint y: 13, distance: 18.5
click at [1370, 15] on div "Other articles visited before this article" at bounding box center [1200, 24] width 380 height 19
click at [1387, 13] on div "Other articles visited before this article" at bounding box center [1200, 25] width 424 height 50
click at [1383, 19] on icon "close" at bounding box center [1387, 24] width 15 height 15
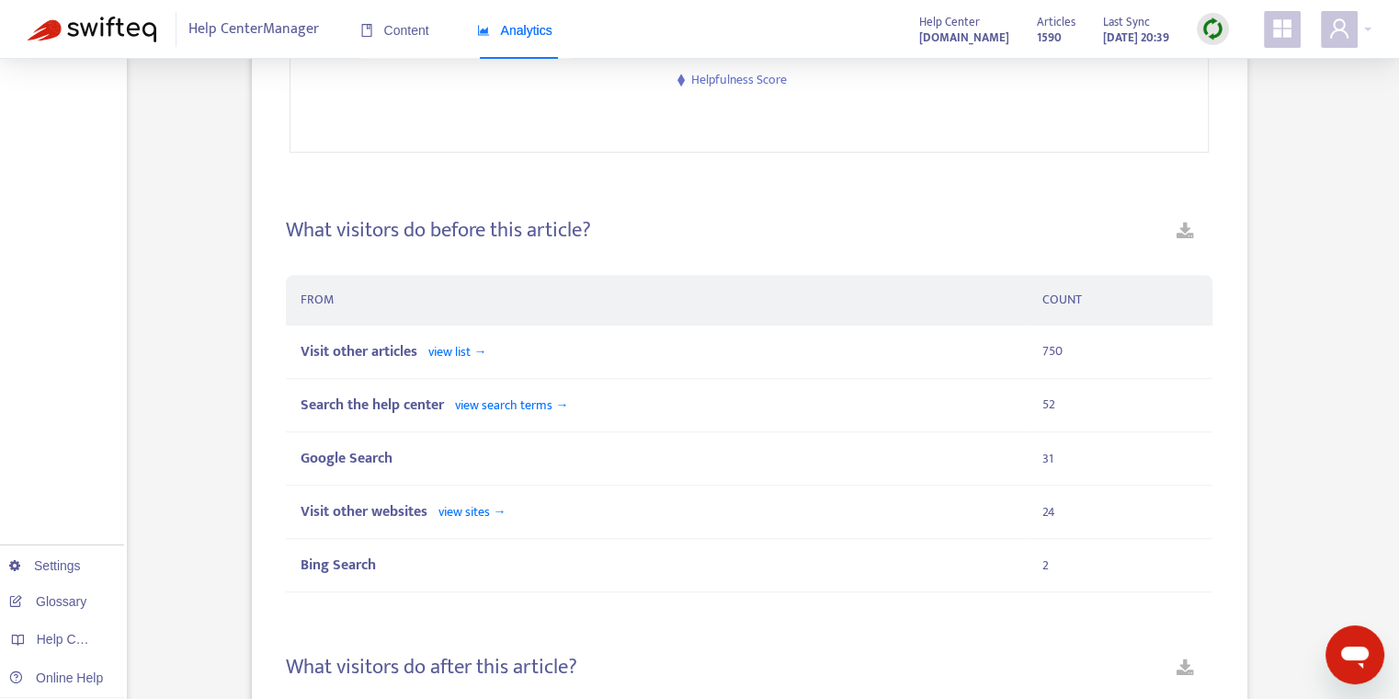
click at [733, 261] on div "What visitors do before this article? FROM COUNT Visit other articles view list…" at bounding box center [749, 405] width 927 height 375
click at [574, 375] on td "Visit other articles view list →" at bounding box center [656, 351] width 741 height 53
click at [504, 406] on span "view search terms →" at bounding box center [511, 404] width 113 height 21
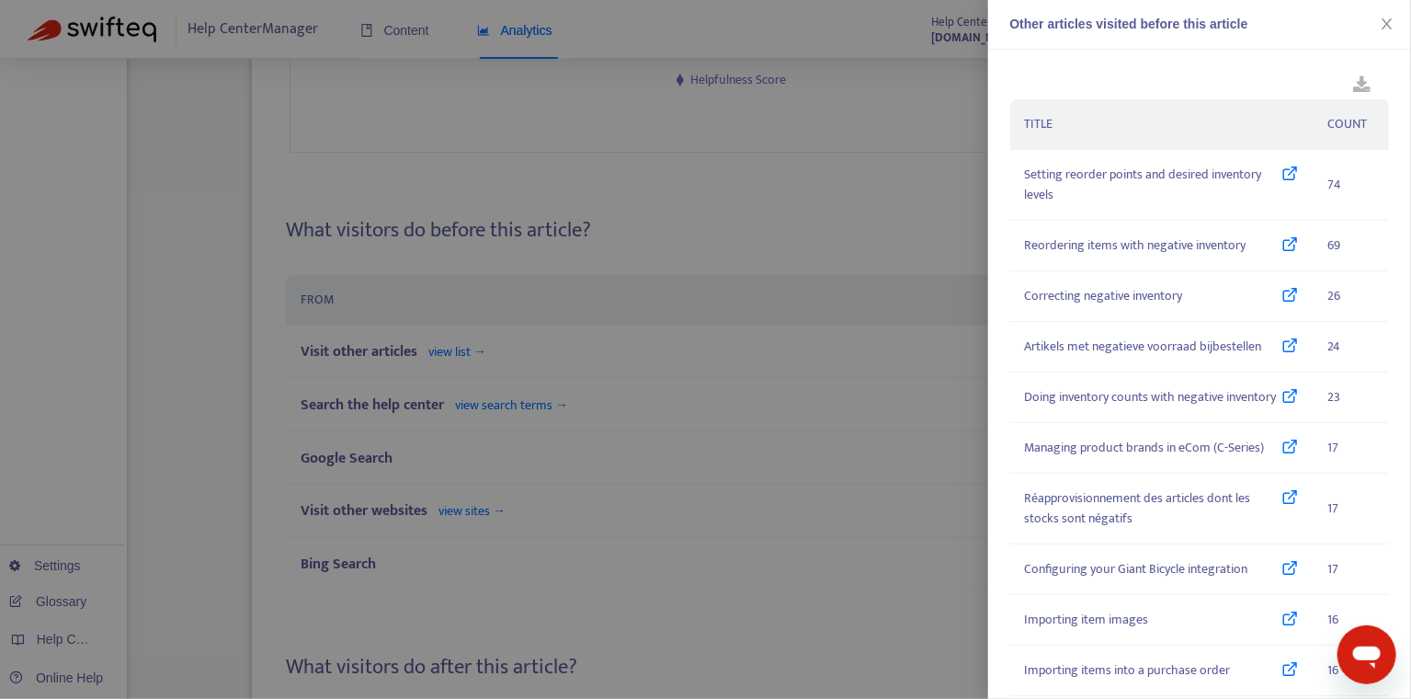
click at [561, 294] on div at bounding box center [705, 349] width 1411 height 699
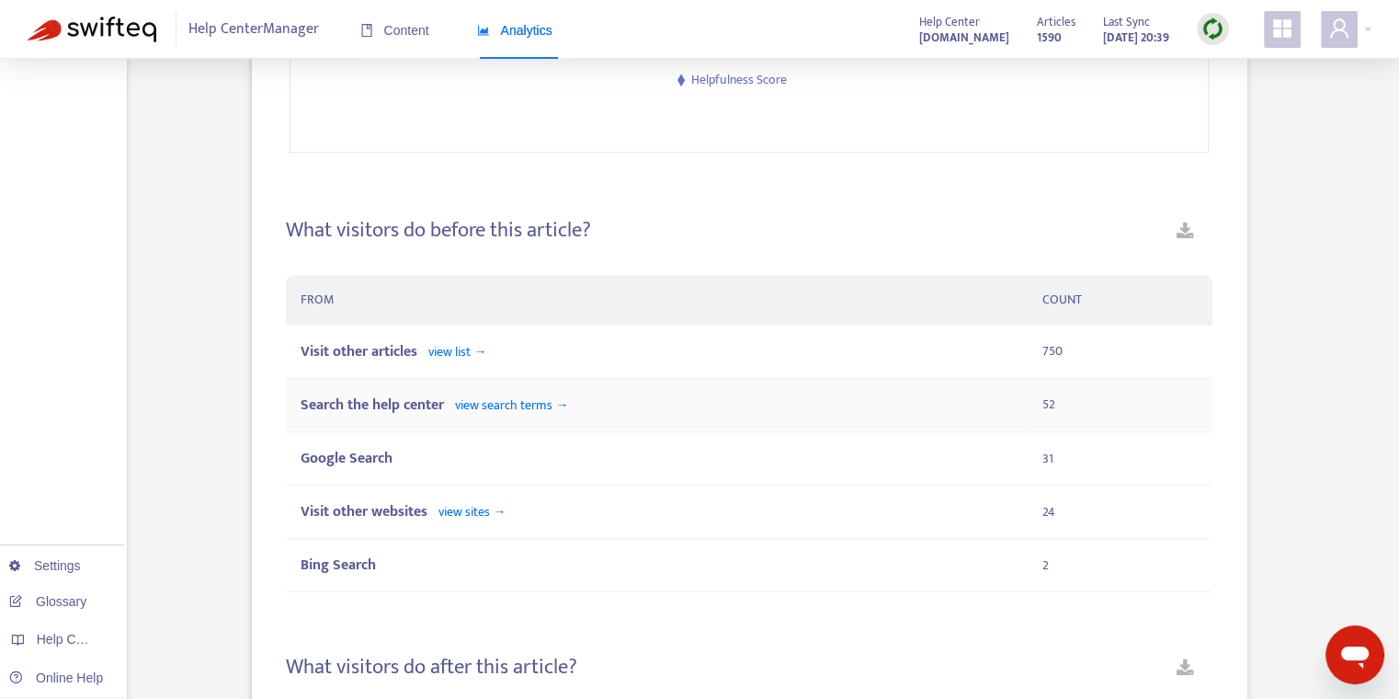
click at [592, 408] on div "Search the help center view search terms →" at bounding box center [656, 404] width 711 height 23
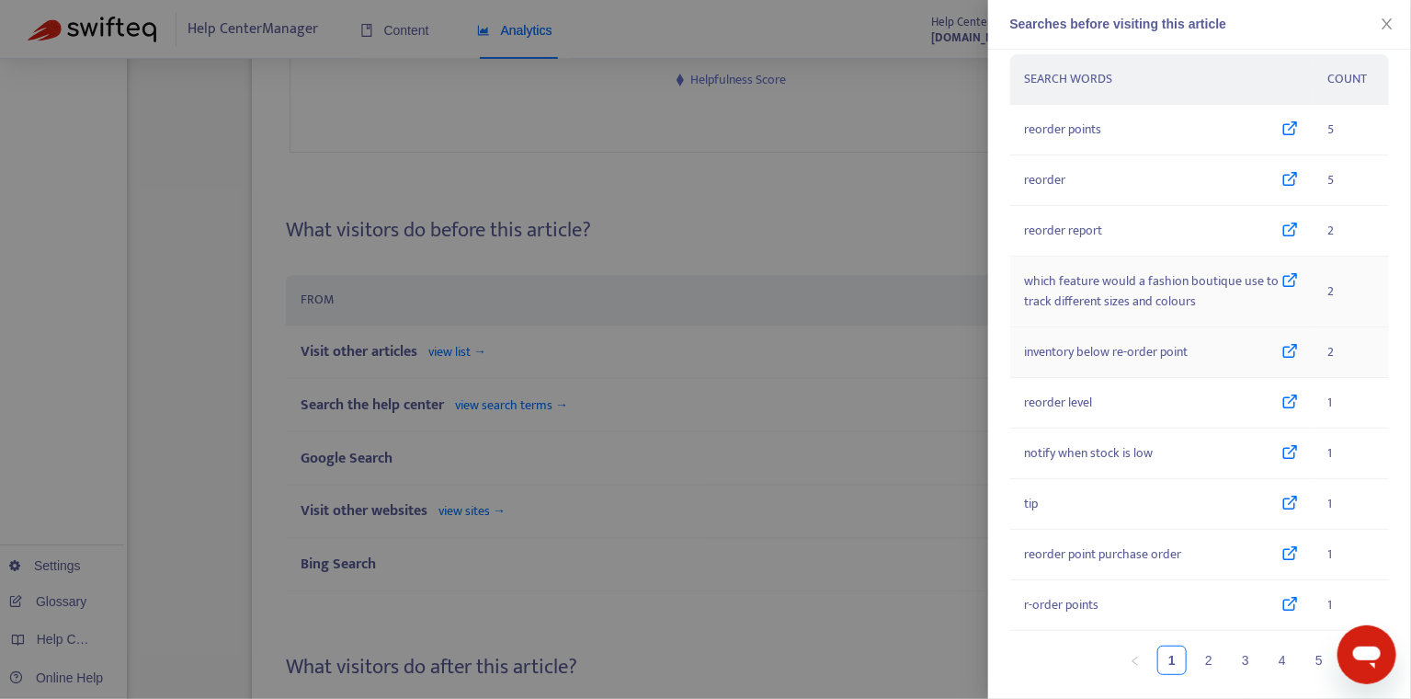
scroll to position [34, 0]
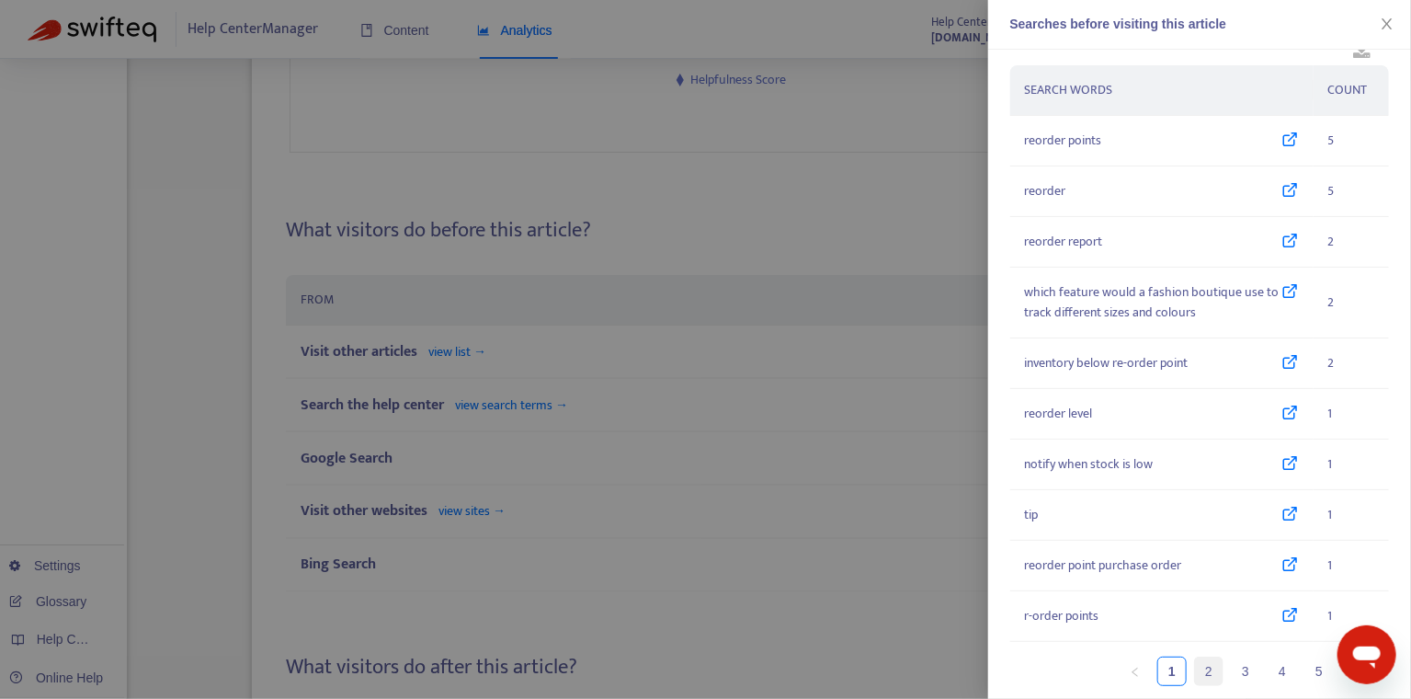
click at [1195, 666] on link "2" at bounding box center [1209, 671] width 28 height 28
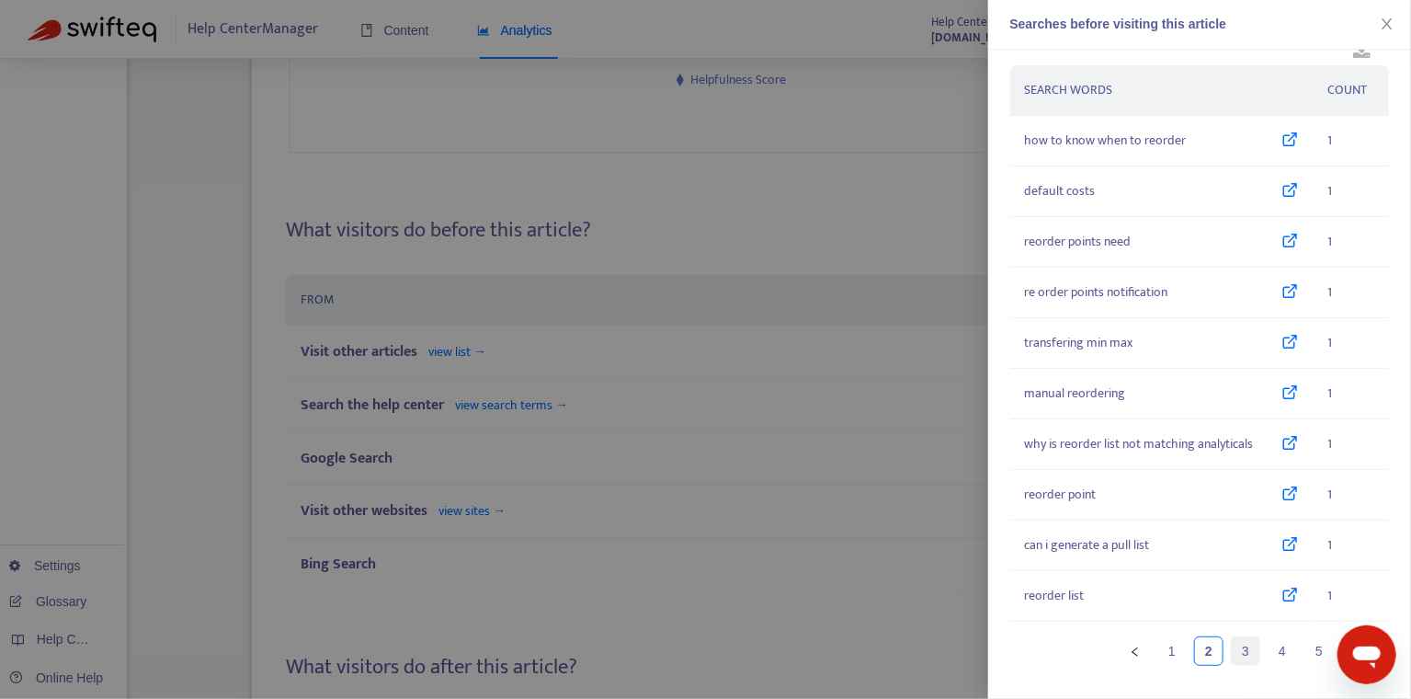
click at [1240, 651] on link "3" at bounding box center [1246, 651] width 28 height 28
click at [1200, 651] on link "2" at bounding box center [1209, 651] width 28 height 28
click at [1269, 653] on link "4" at bounding box center [1283, 651] width 28 height 28
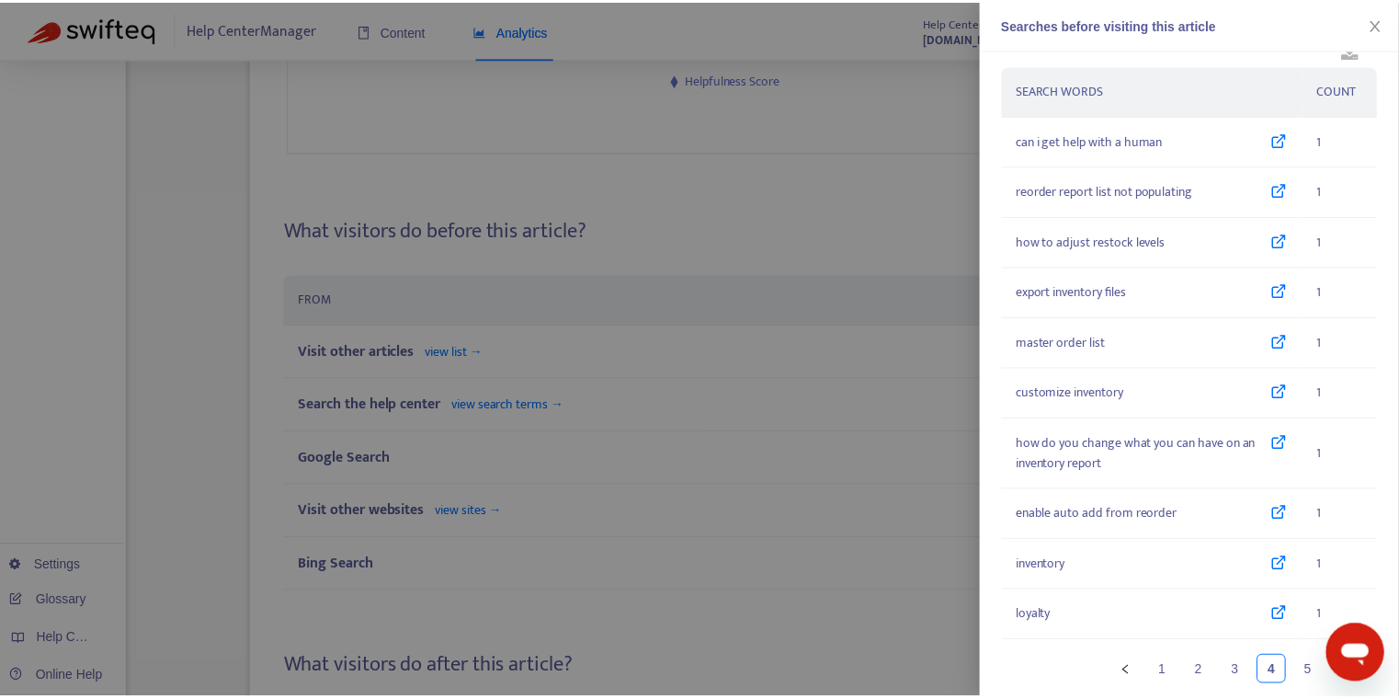
scroll to position [0, 0]
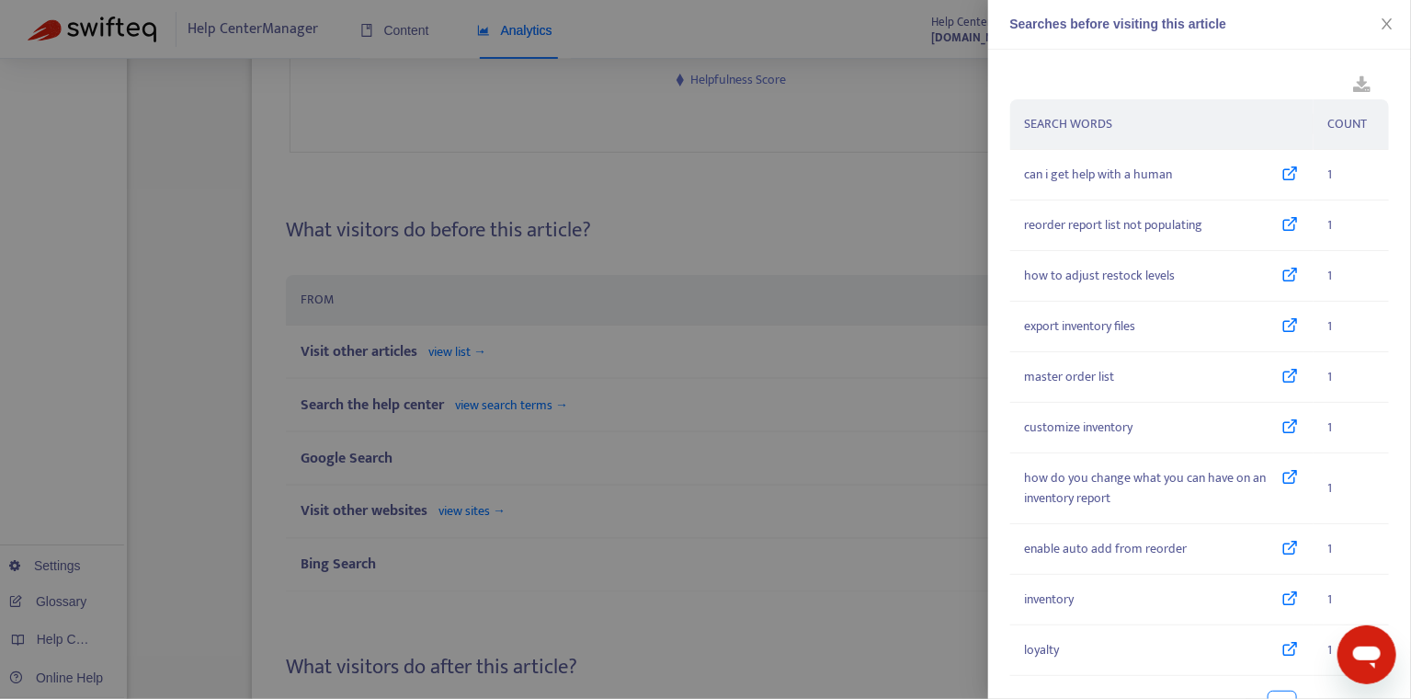
click at [683, 177] on div at bounding box center [705, 349] width 1411 height 699
